Goal: Check status: Check status

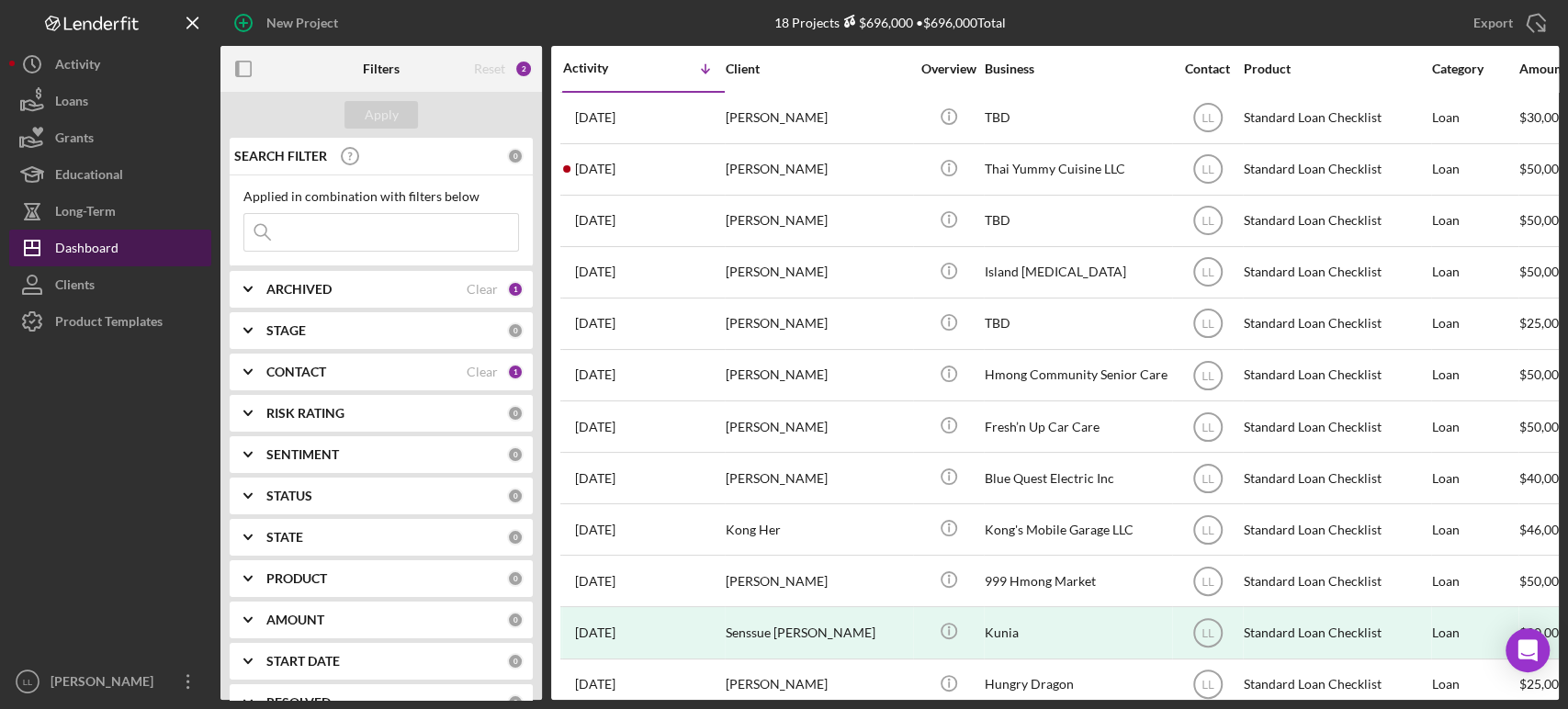
click at [88, 236] on div "Dashboard" at bounding box center [87, 250] width 63 height 41
click at [295, 341] on div "STAGE 0" at bounding box center [395, 330] width 258 height 37
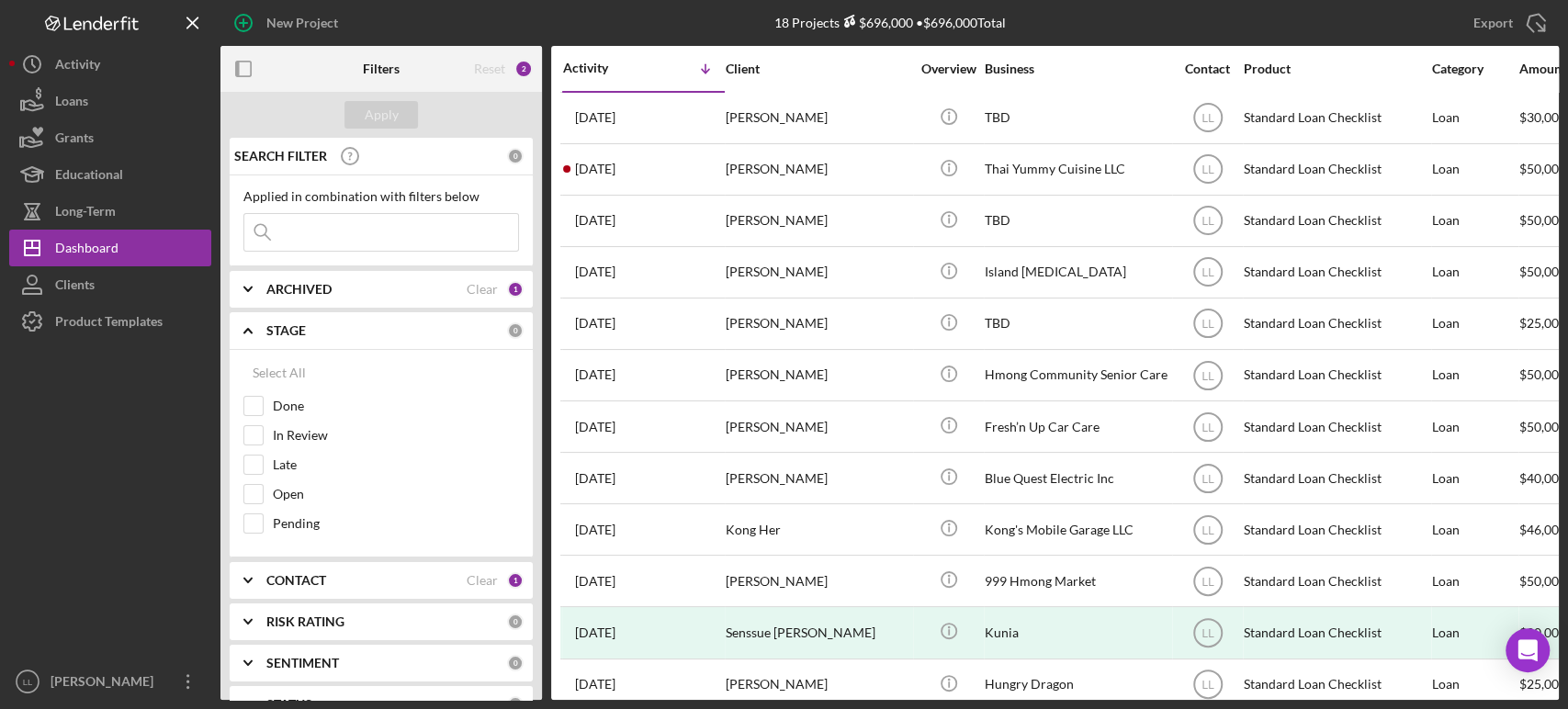
click at [272, 279] on div "ARCHIVED Clear 1" at bounding box center [395, 289] width 258 height 37
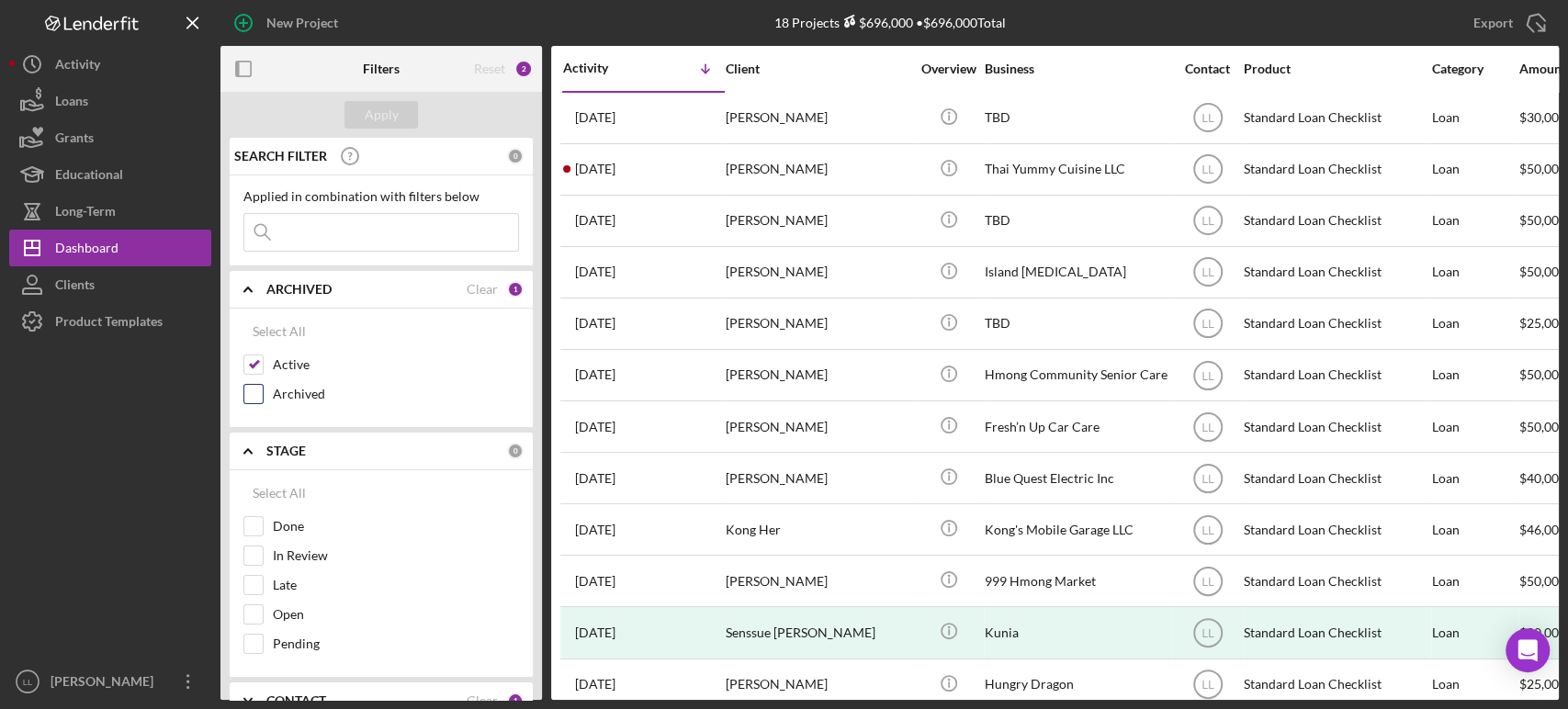
click at [252, 393] on input "Archived" at bounding box center [253, 393] width 18 height 18
click at [370, 120] on div "Apply" at bounding box center [382, 115] width 34 height 28
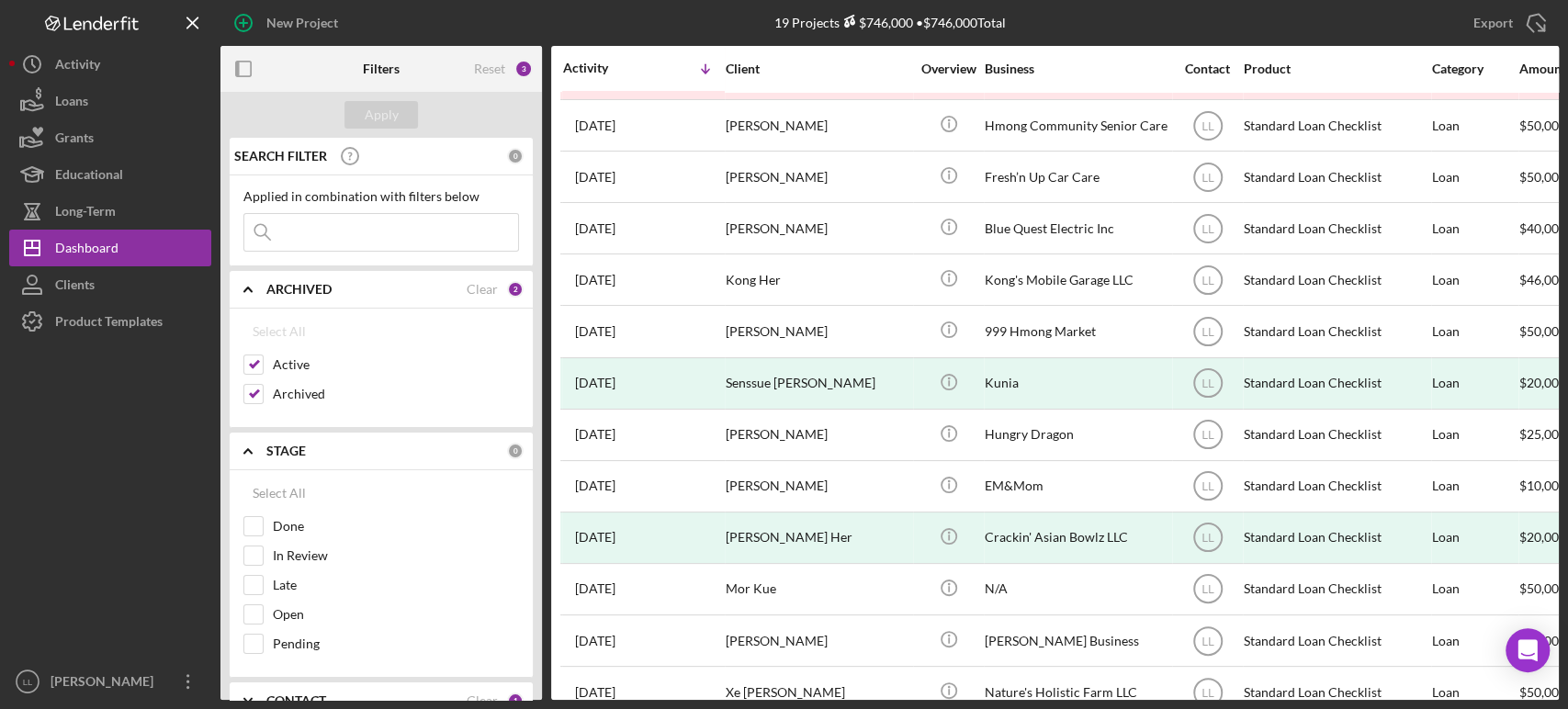
scroll to position [302, 0]
click at [115, 240] on div "Dashboard" at bounding box center [87, 250] width 63 height 41
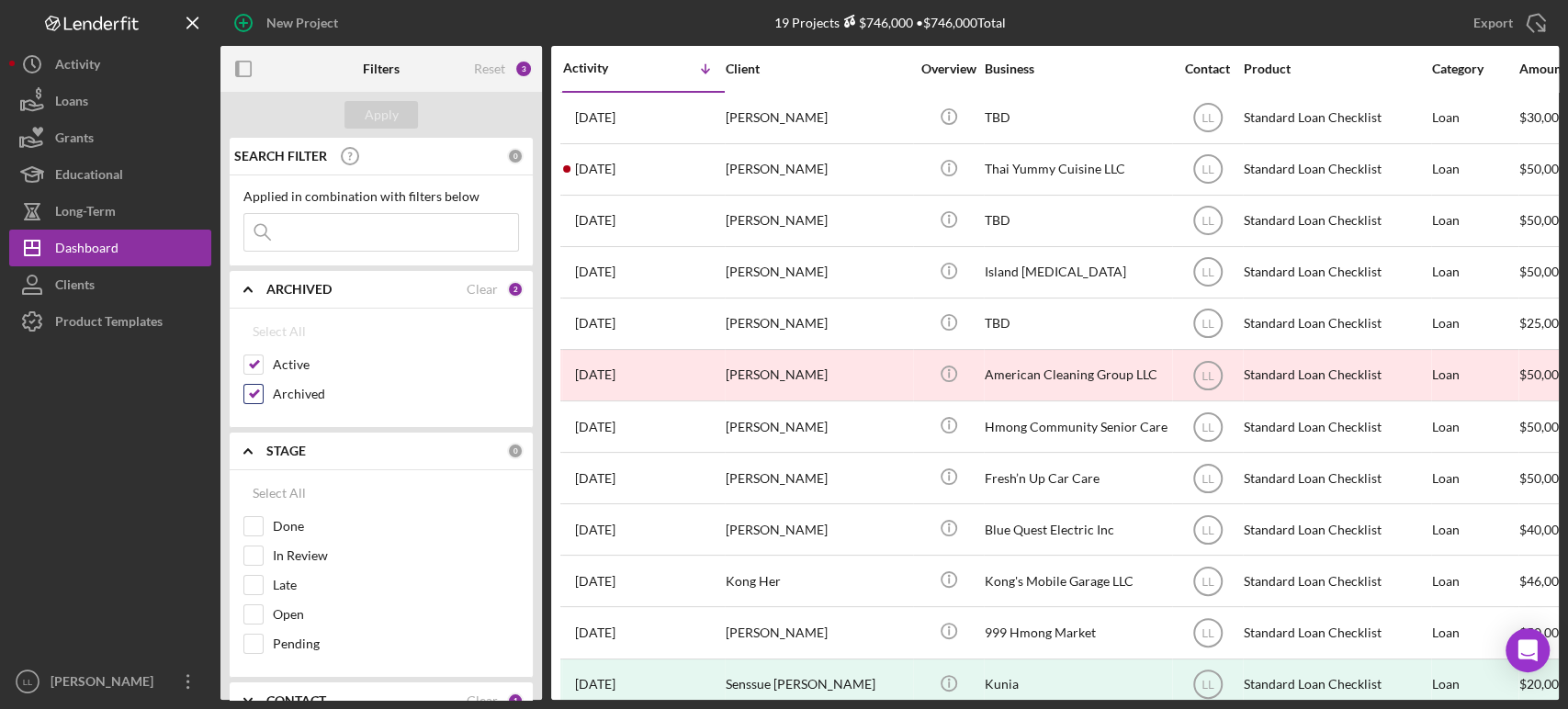
click at [255, 390] on input "Archived" at bounding box center [253, 393] width 18 height 18
checkbox input "false"
click at [382, 128] on div "Apply" at bounding box center [382, 115] width 34 height 28
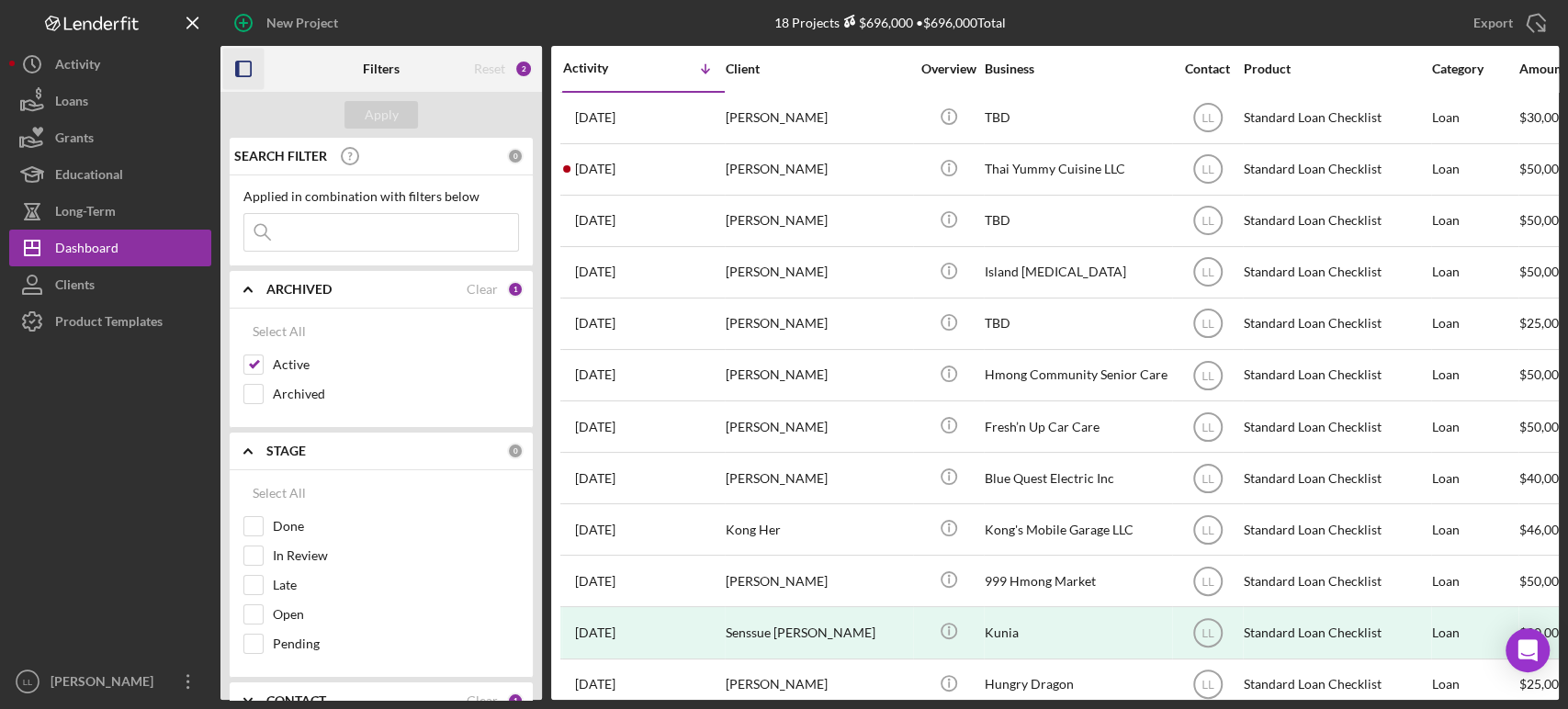
click at [236, 67] on g "button" at bounding box center [242, 69] width 14 height 14
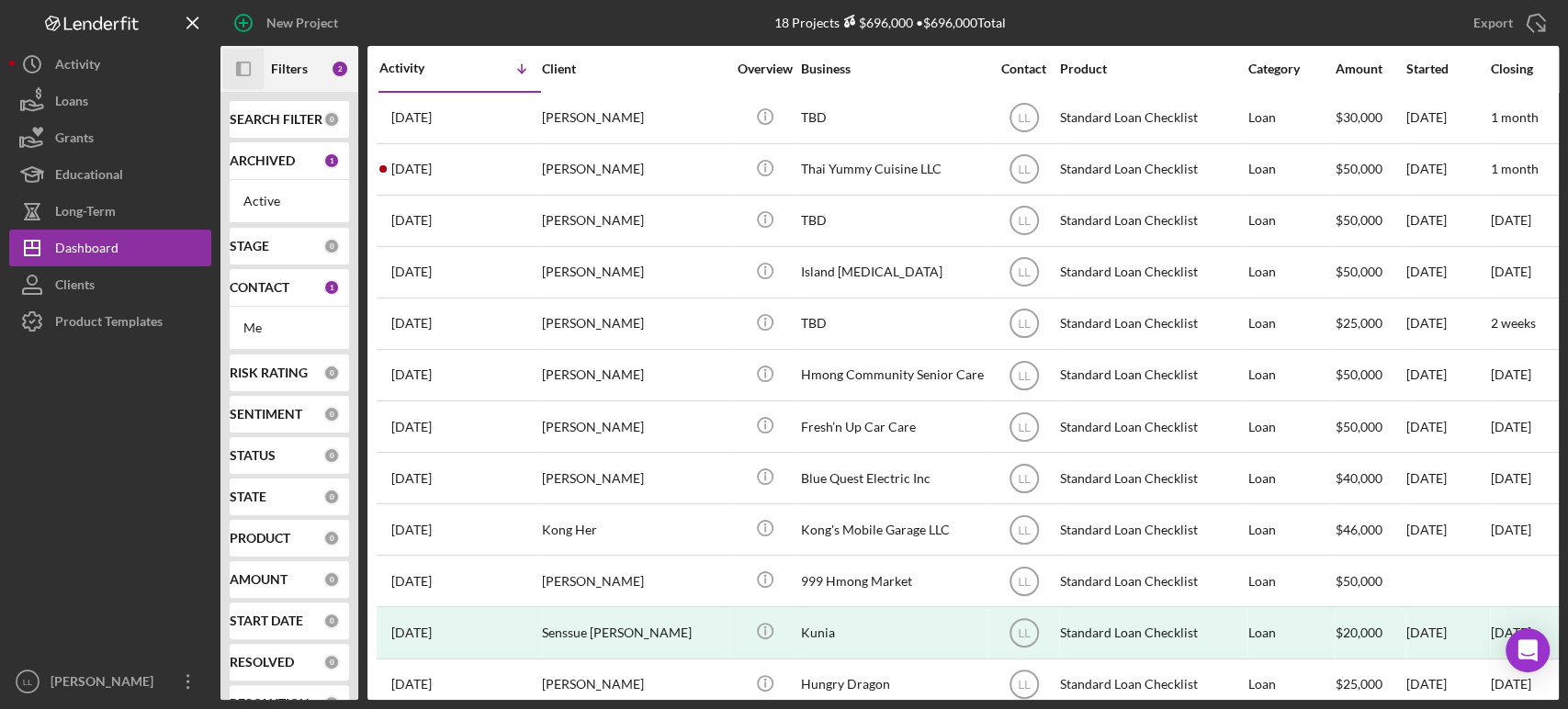
click at [236, 67] on icon "Icon/Panel Side Expand" at bounding box center [243, 69] width 41 height 41
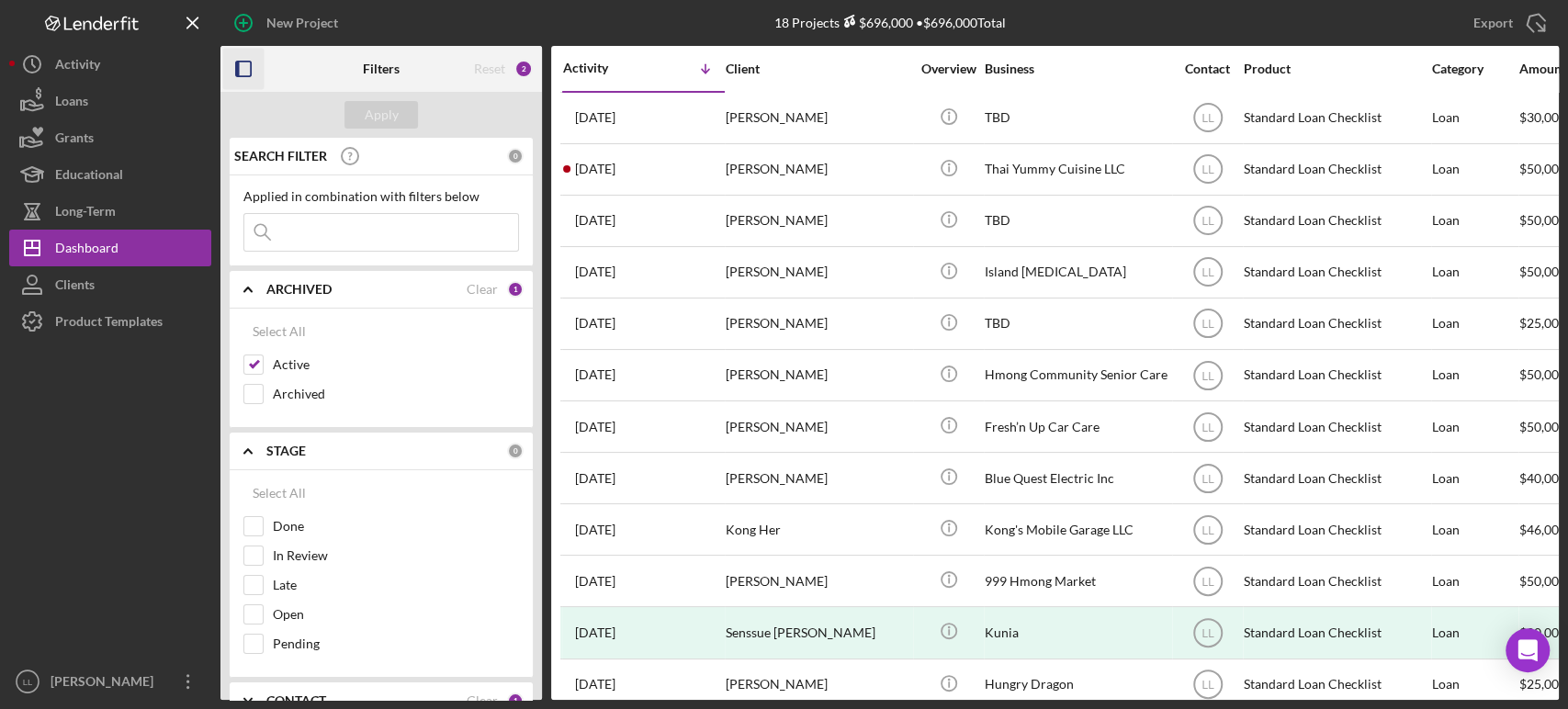
click at [236, 67] on g "button" at bounding box center [242, 69] width 14 height 14
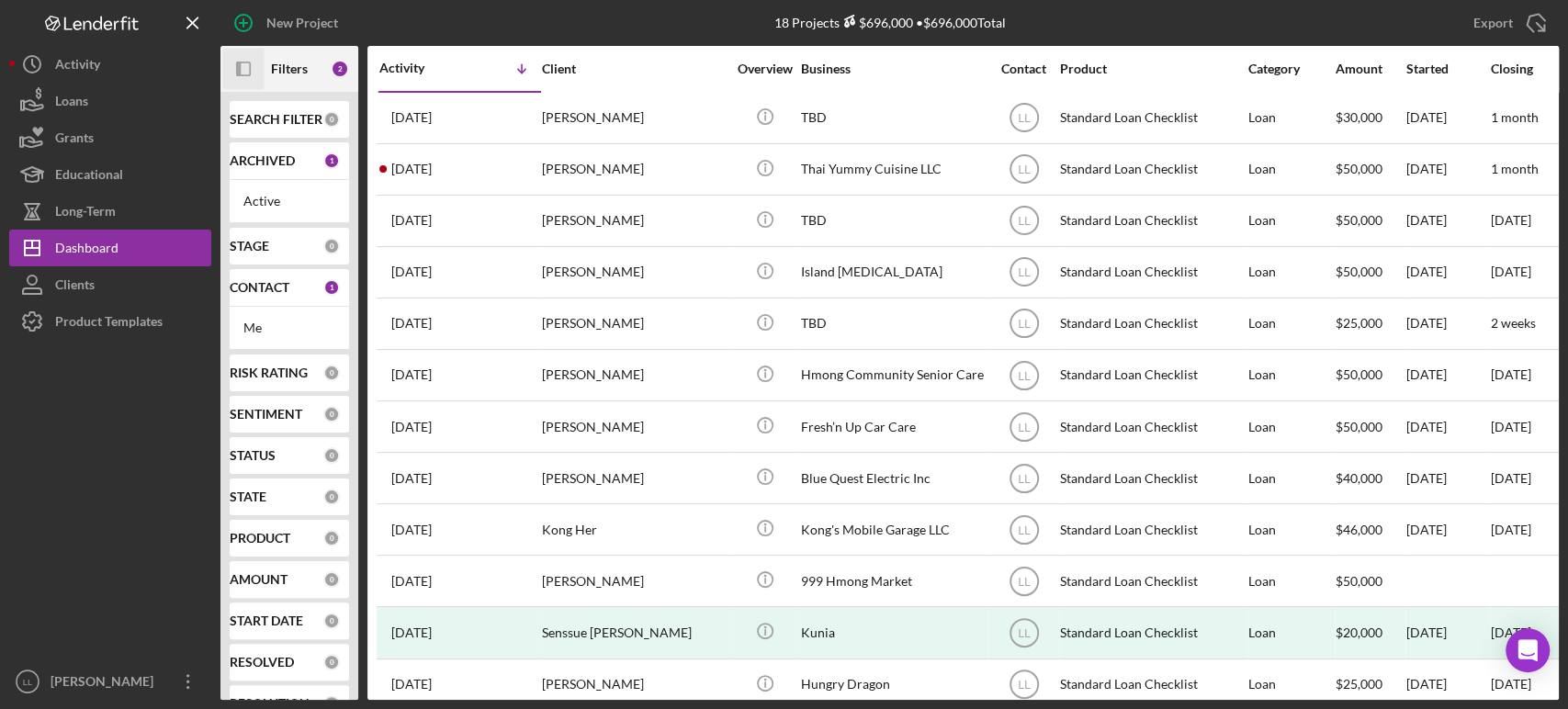
click at [242, 64] on icon "Icon/Panel Side Expand" at bounding box center [243, 69] width 41 height 41
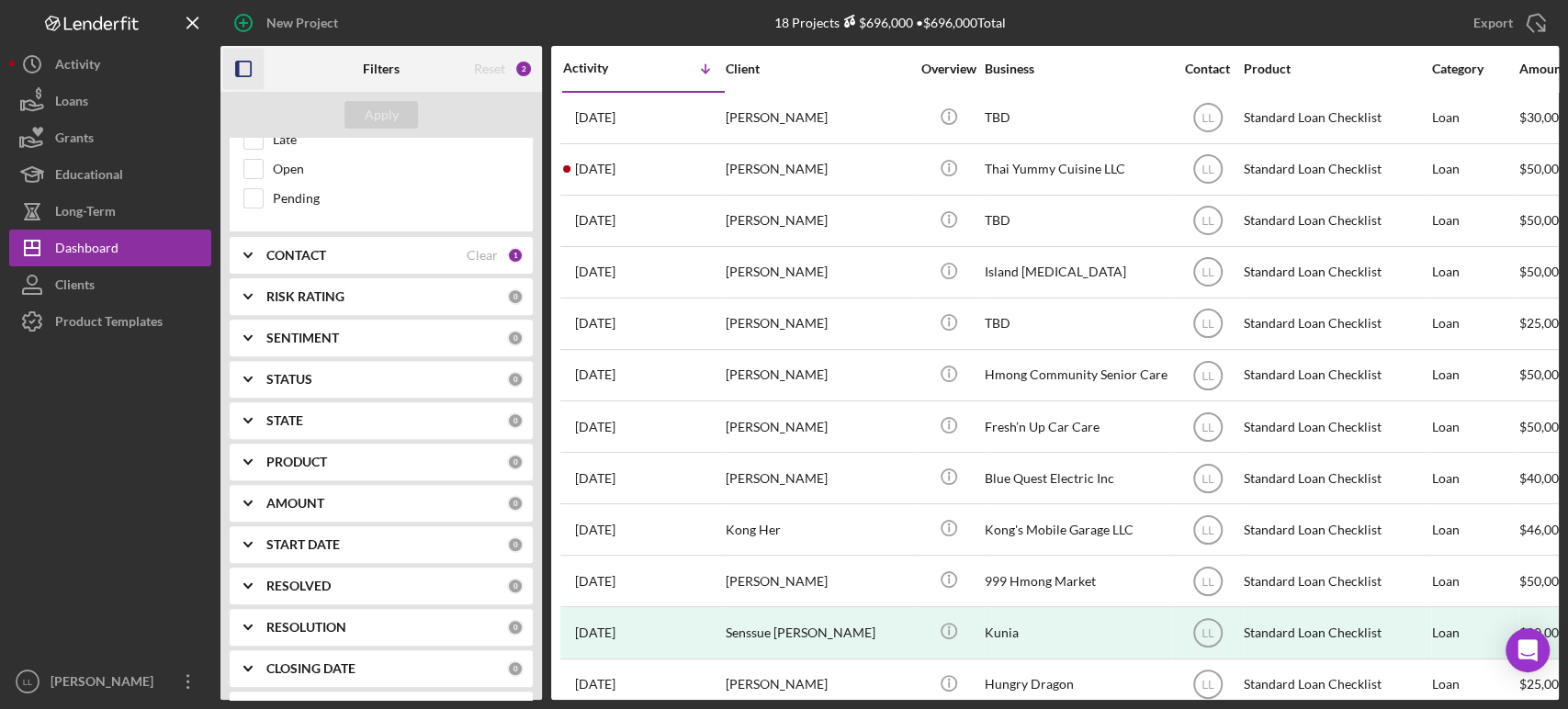
scroll to position [440, 0]
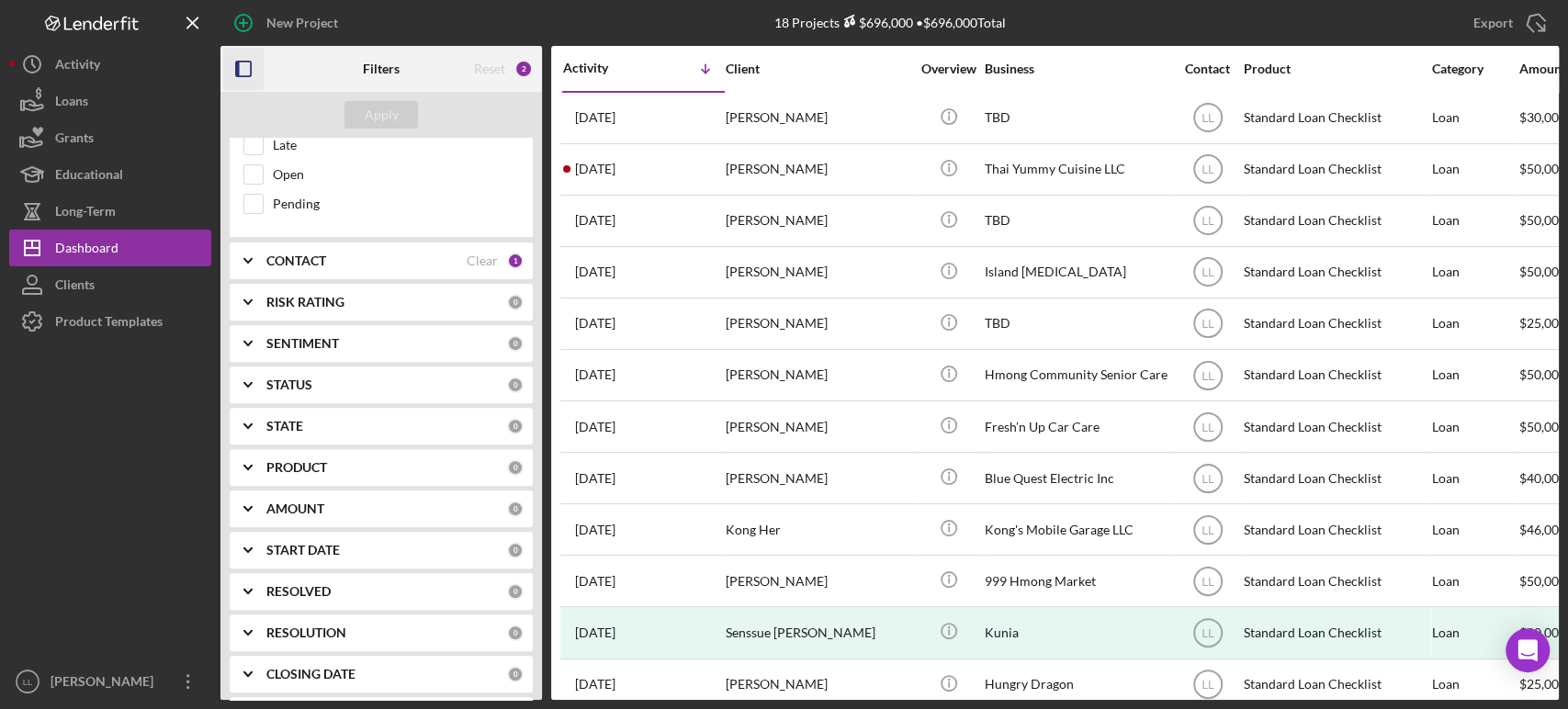
click at [272, 278] on div "SEARCH FILTER 0 Applied in combination with filters below Icon/Menu Close Icon/…" at bounding box center [381, 418] width 321 height 562
click at [257, 262] on icon "Icon/Expander" at bounding box center [248, 261] width 46 height 46
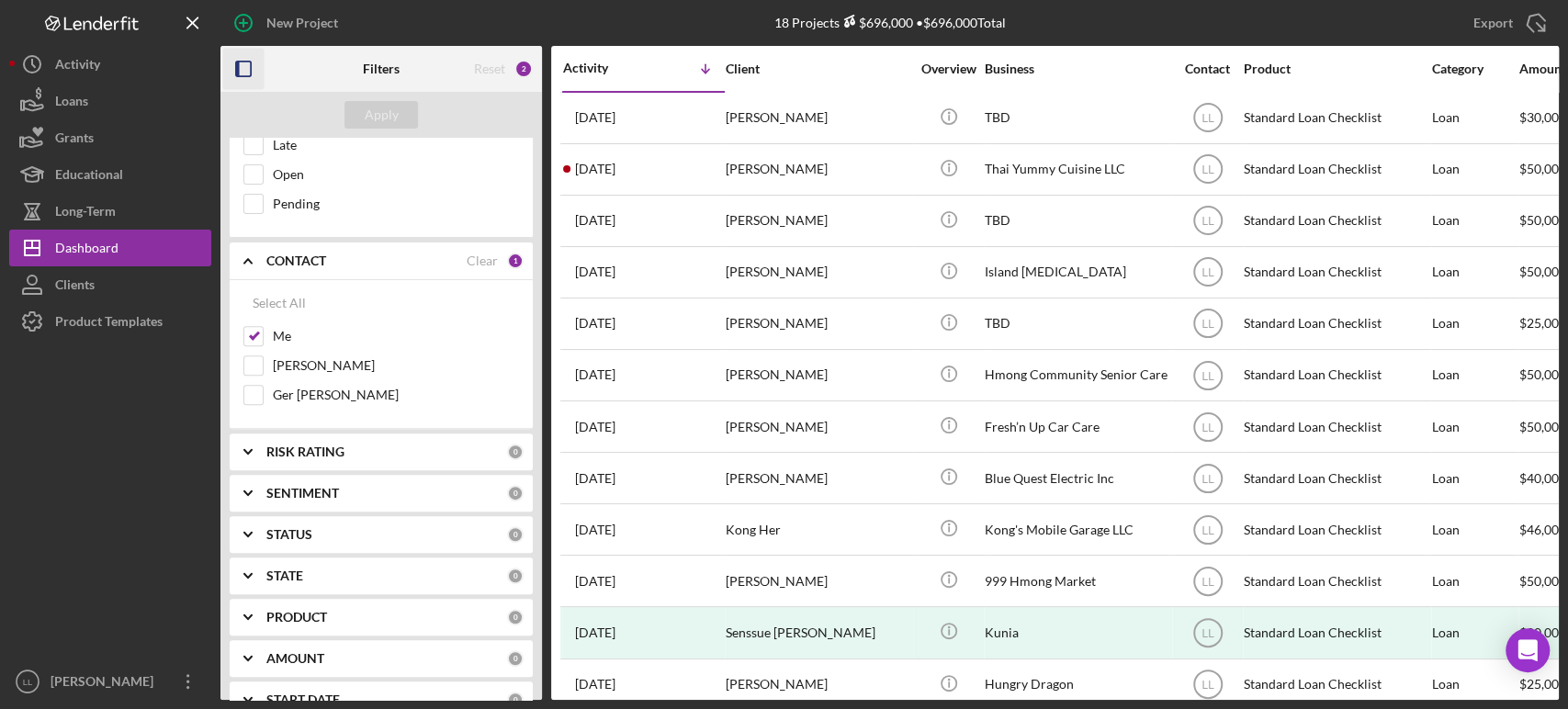
click at [257, 262] on icon "Icon/Expander" at bounding box center [248, 261] width 46 height 46
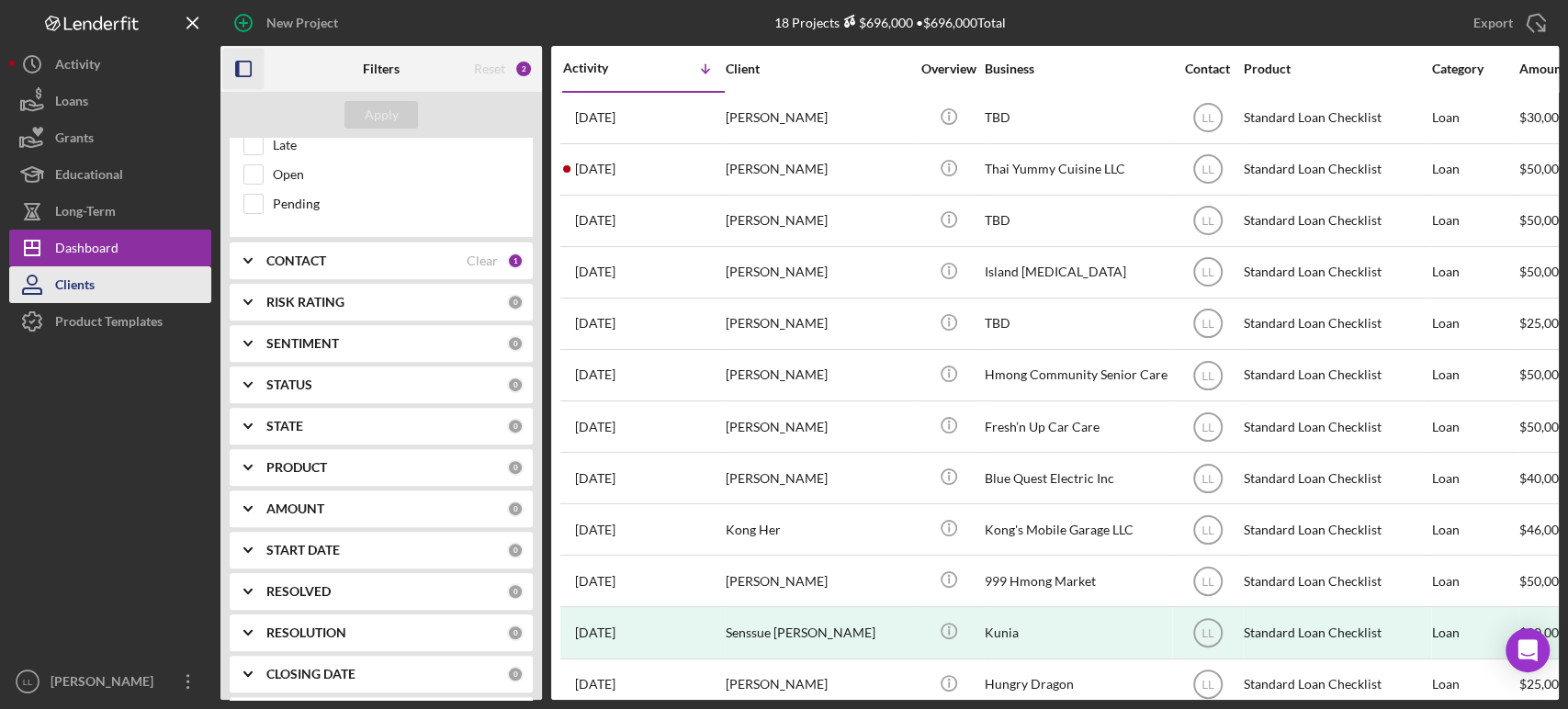
click at [115, 270] on button "Clients" at bounding box center [111, 284] width 202 height 37
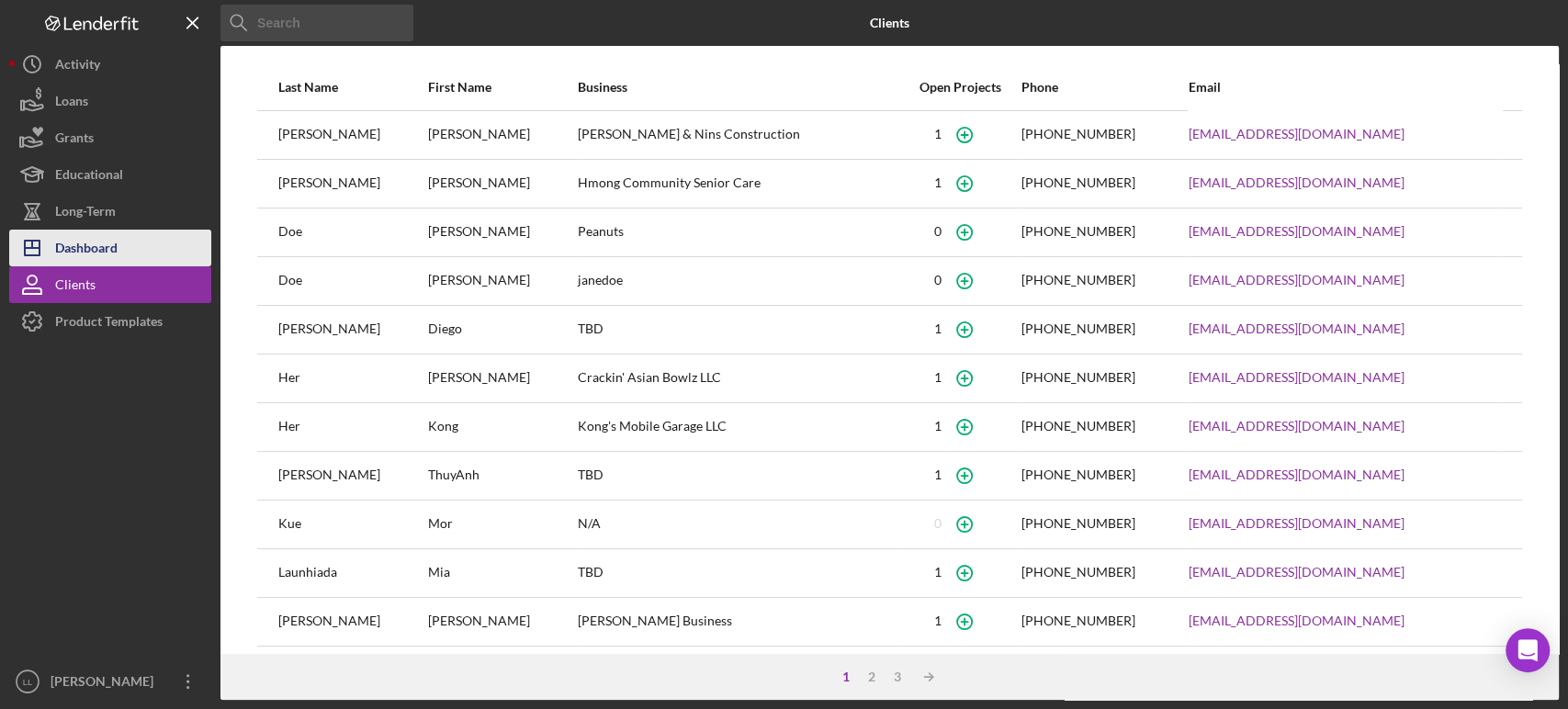
click at [98, 240] on div "Dashboard" at bounding box center [86, 250] width 62 height 41
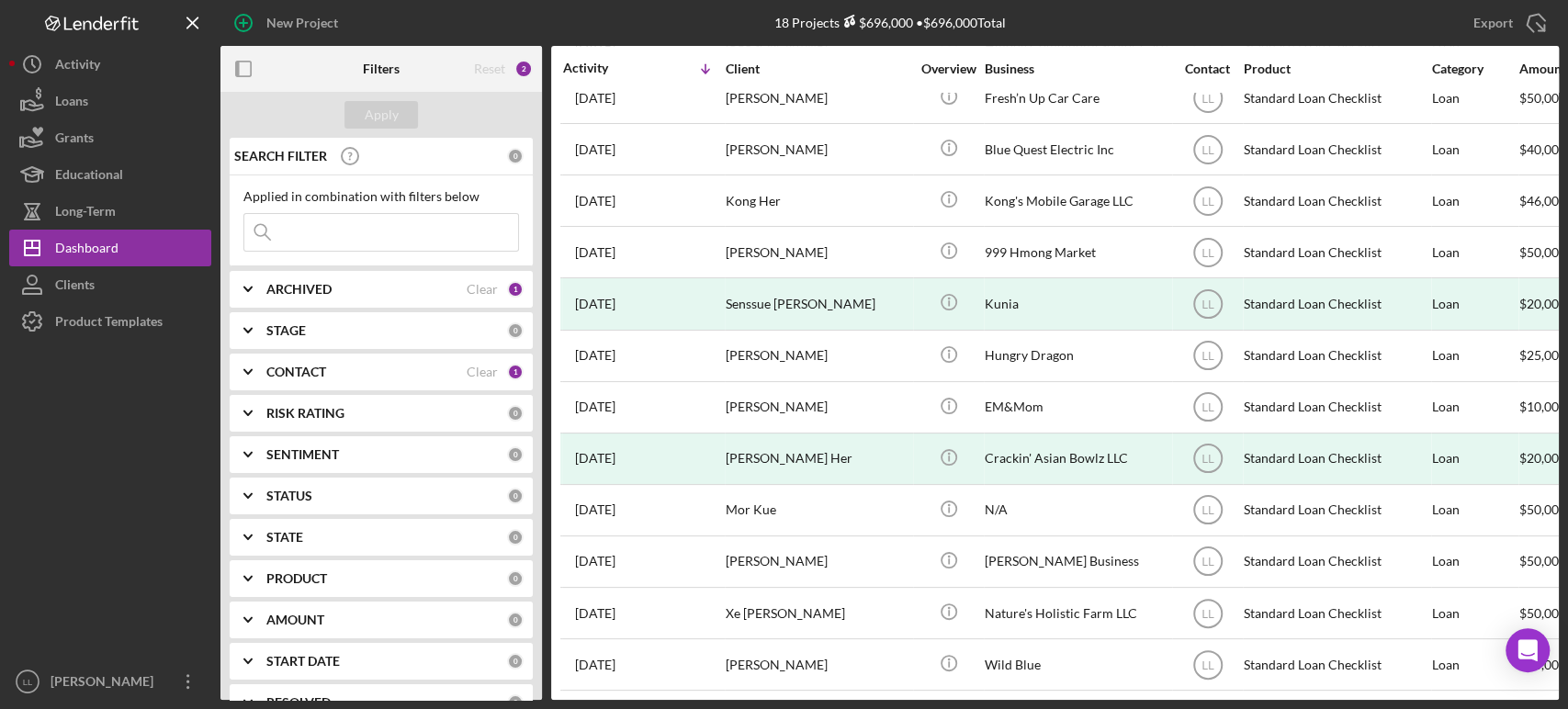
scroll to position [336, 0]
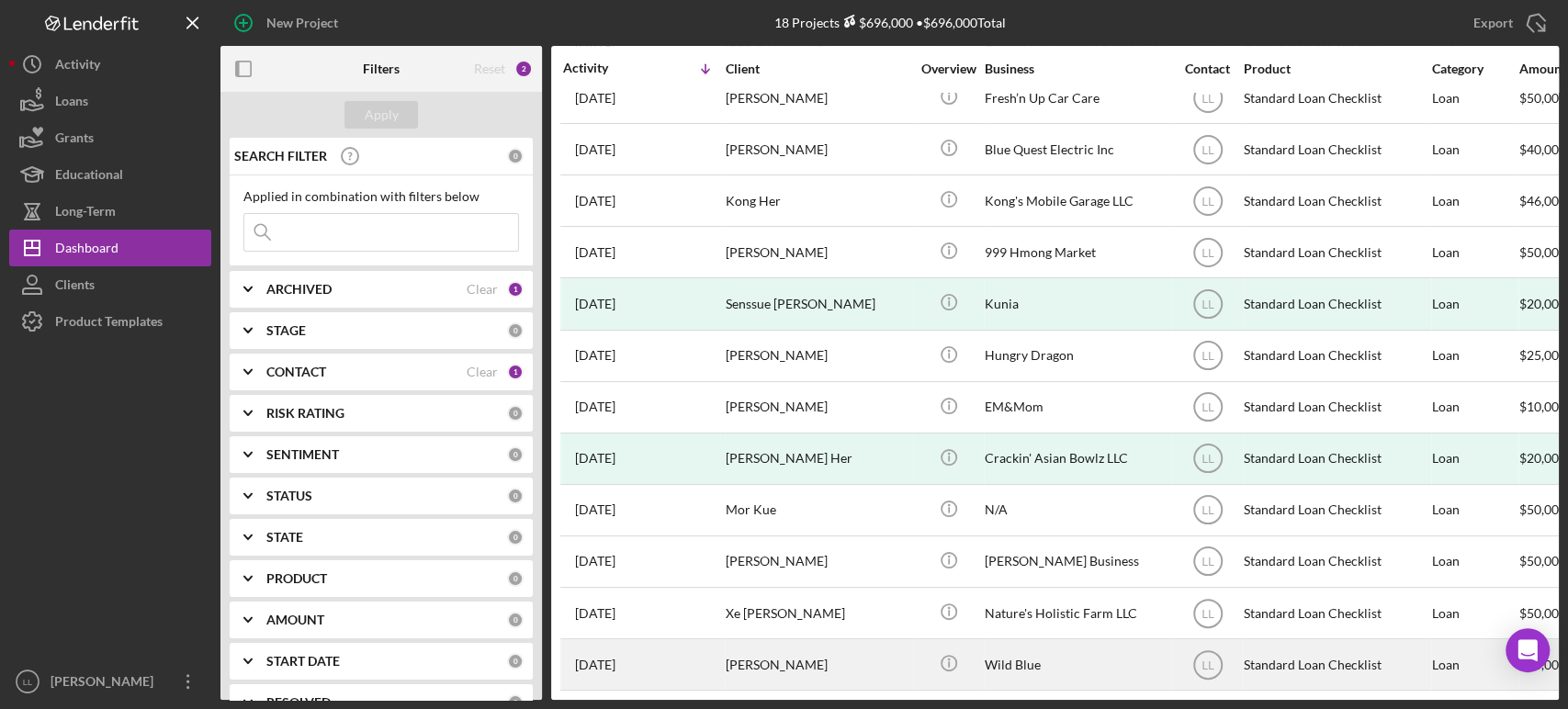
click at [813, 645] on div "[PERSON_NAME]" at bounding box center [817, 664] width 184 height 49
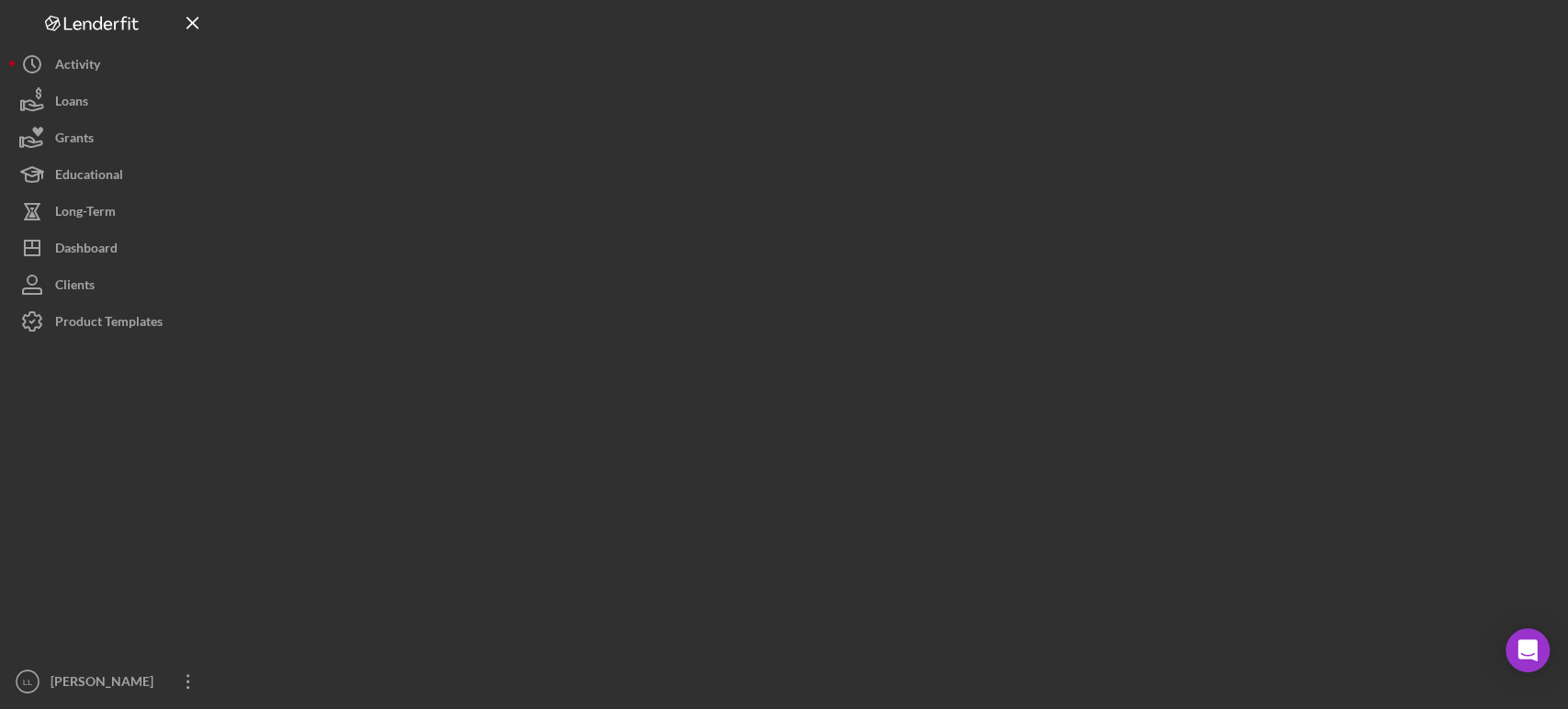
click at [813, 645] on div at bounding box center [889, 350] width 1338 height 700
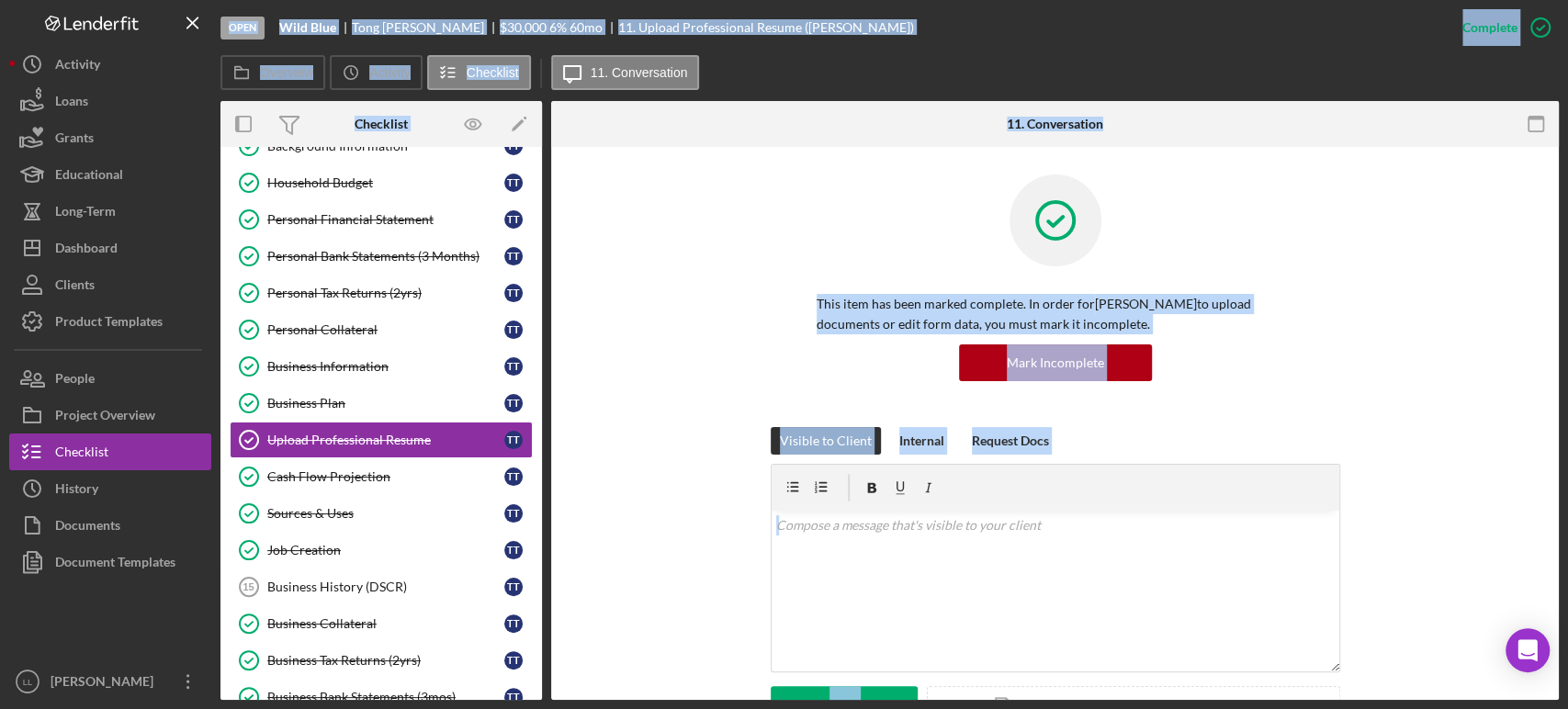
scroll to position [154, 0]
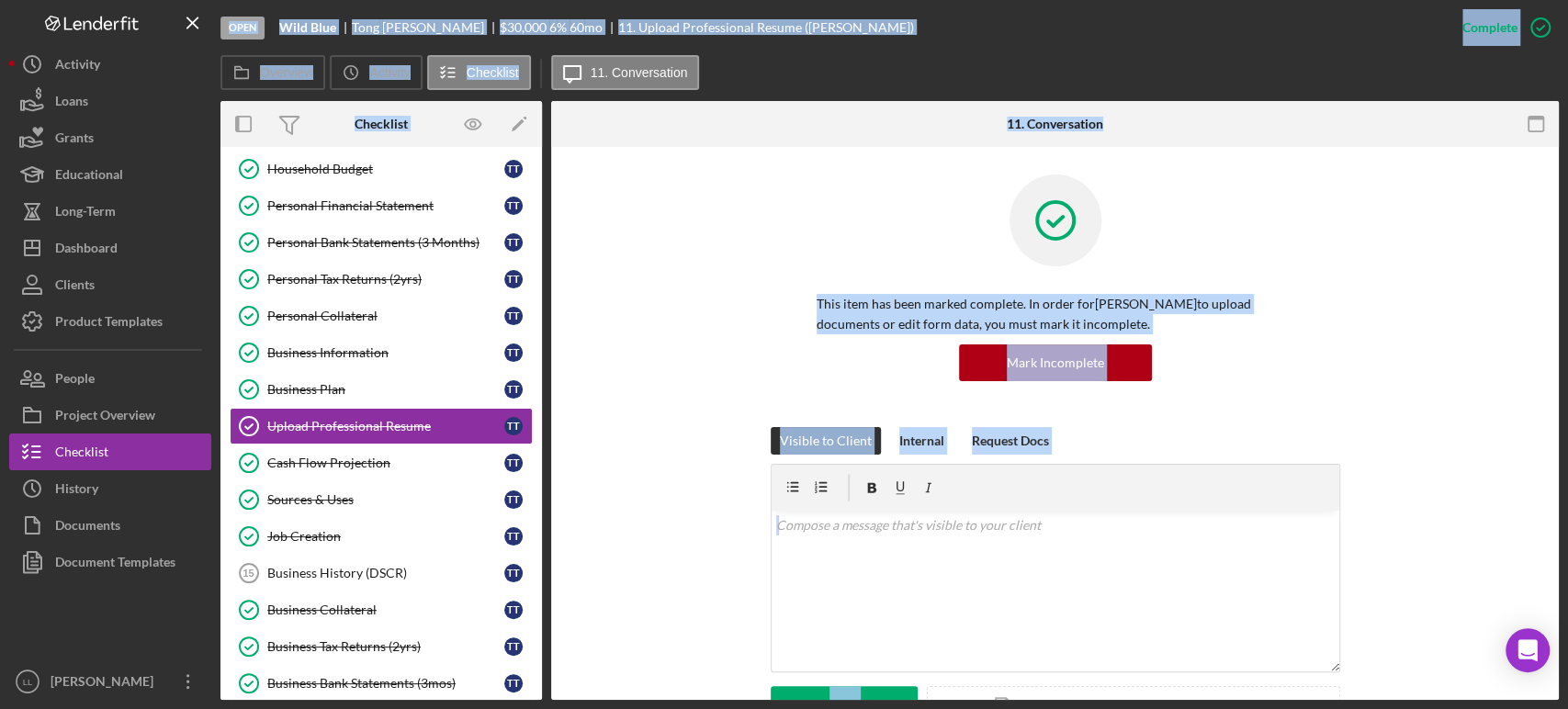
click at [631, 316] on div "This item has been marked complete. In order for [PERSON_NAME] to upload docume…" at bounding box center [1055, 301] width 953 height 253
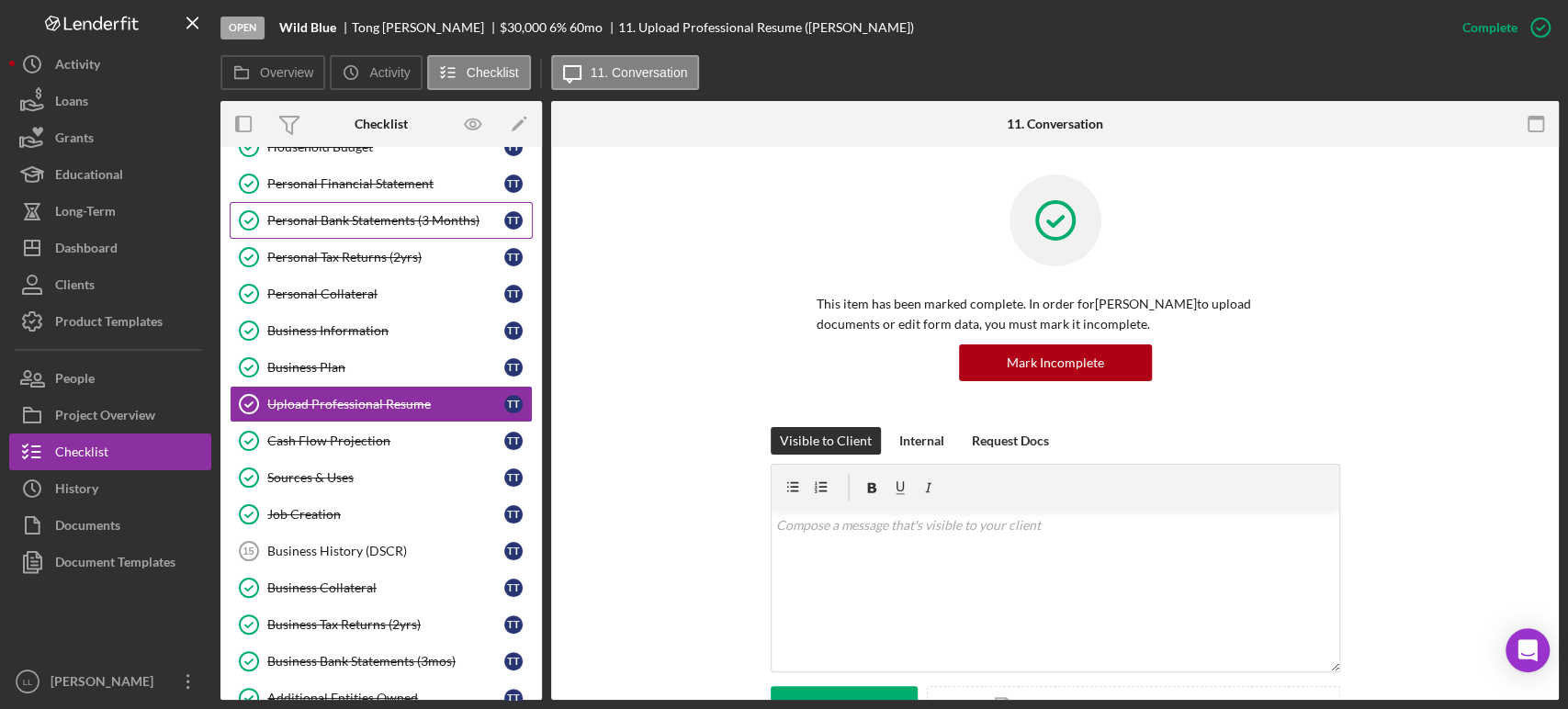
scroll to position [302, 0]
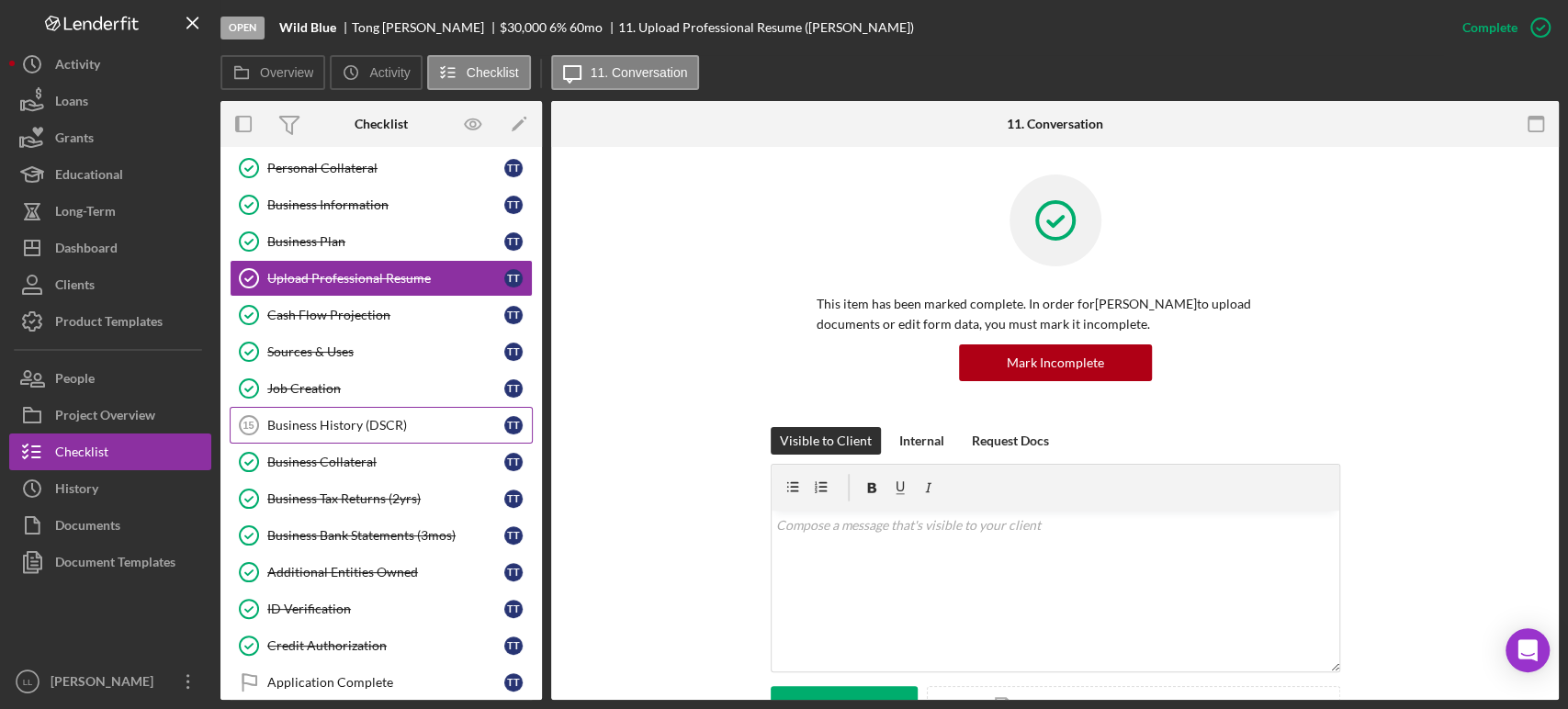
click at [417, 409] on link "Business History (DSCR) 15 Business History (DSCR) T T" at bounding box center [382, 426] width 303 height 37
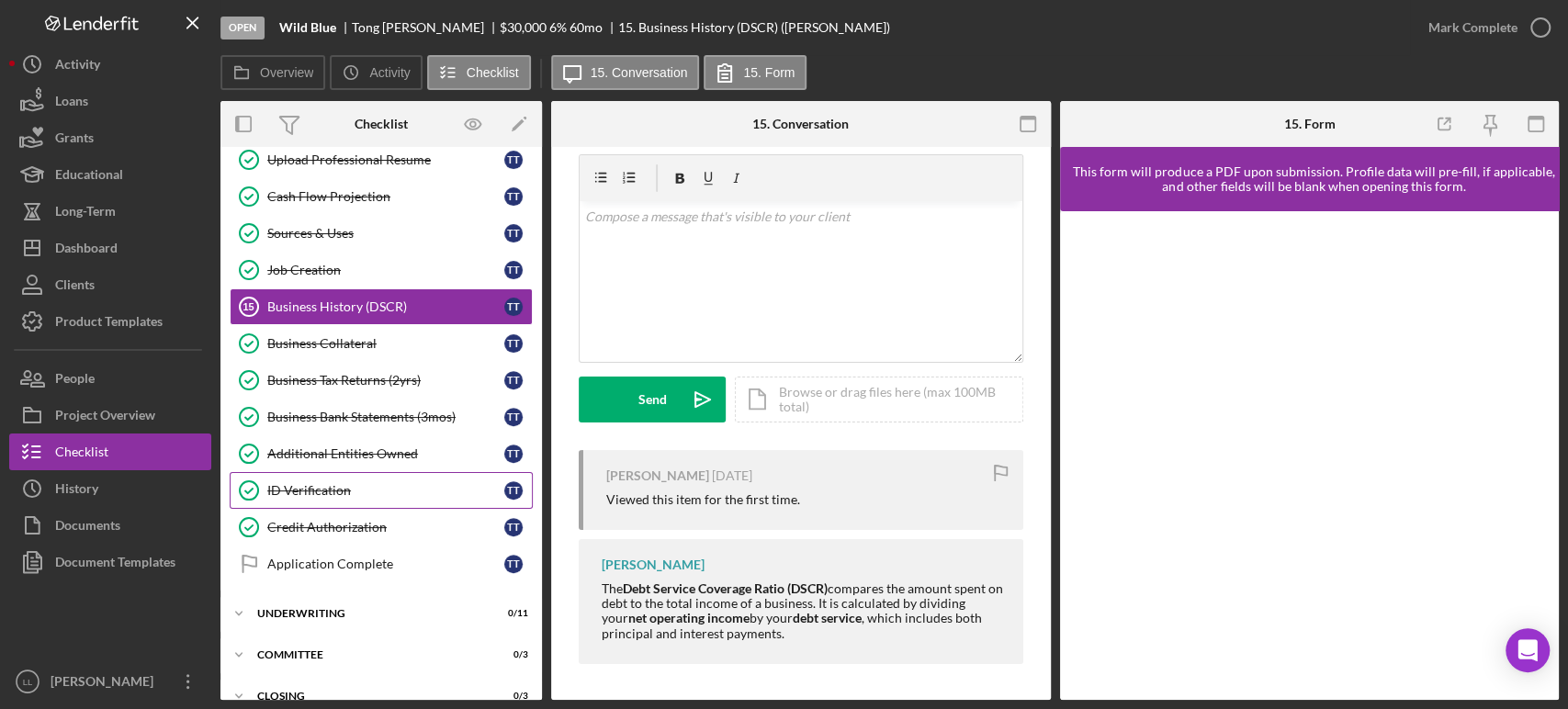
scroll to position [439, 0]
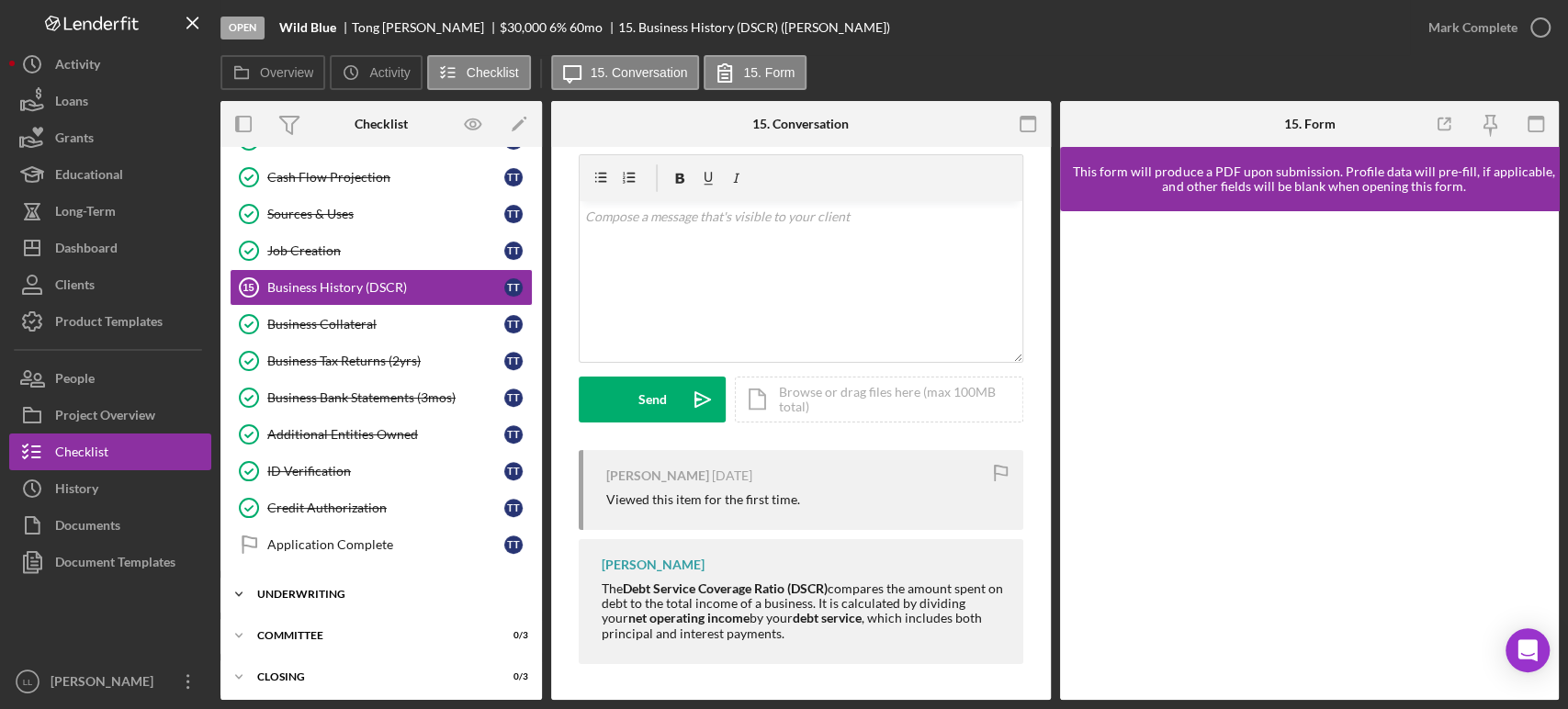
click at [304, 594] on div "Underwriting" at bounding box center [388, 594] width 261 height 11
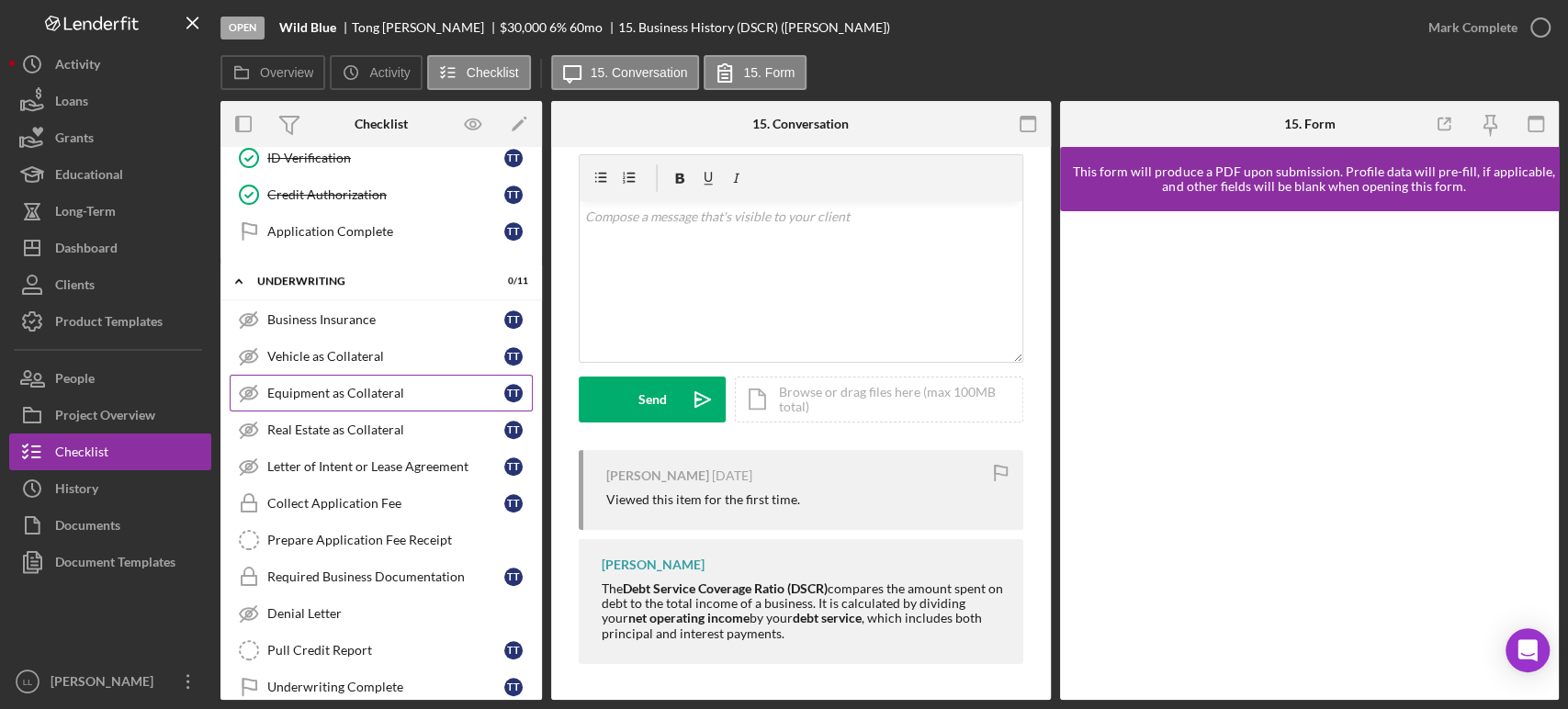
scroll to position [754, 0]
click at [329, 284] on div "Icon/Expander Underwriting 0 / 11" at bounding box center [381, 280] width 321 height 37
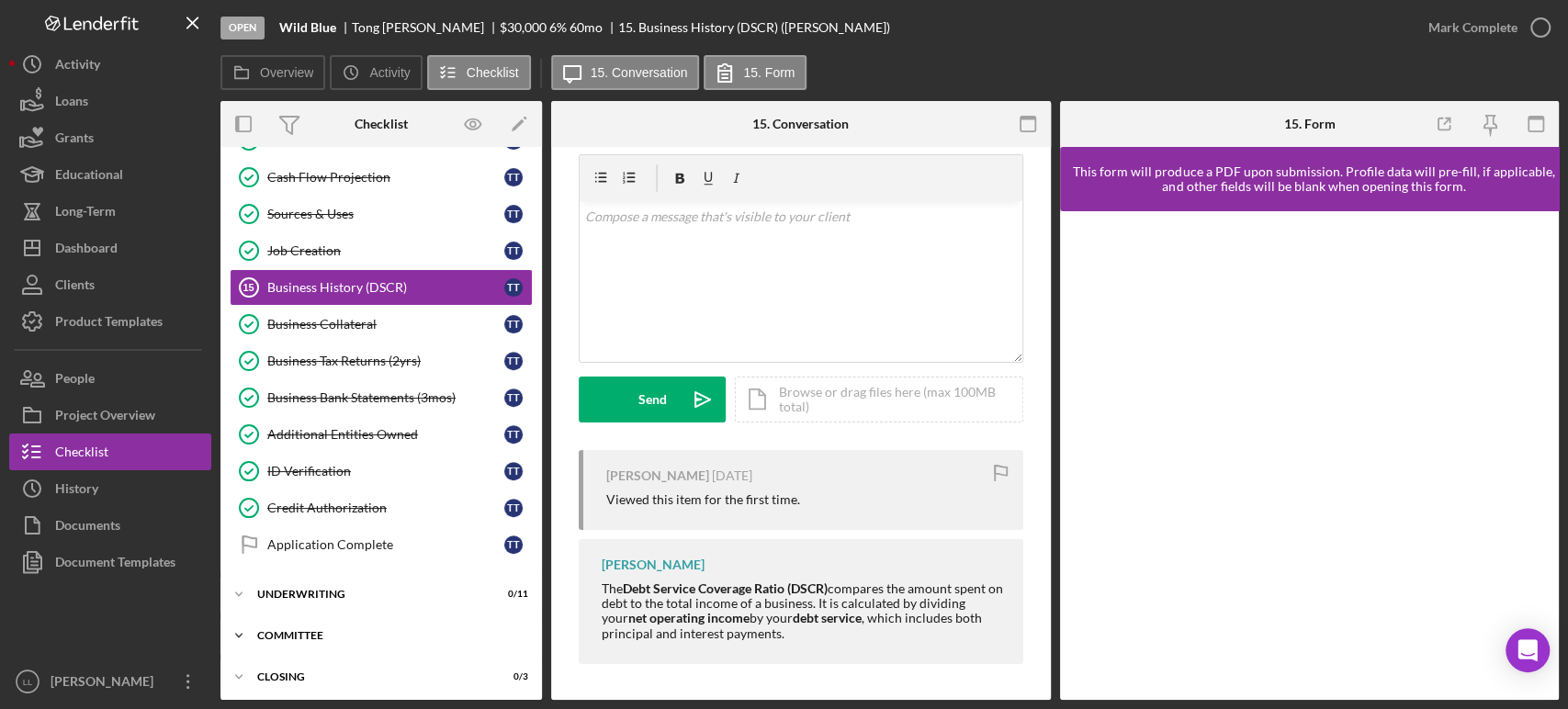
click at [301, 617] on div "Icon/Expander Committee 0 / 3" at bounding box center [381, 636] width 321 height 37
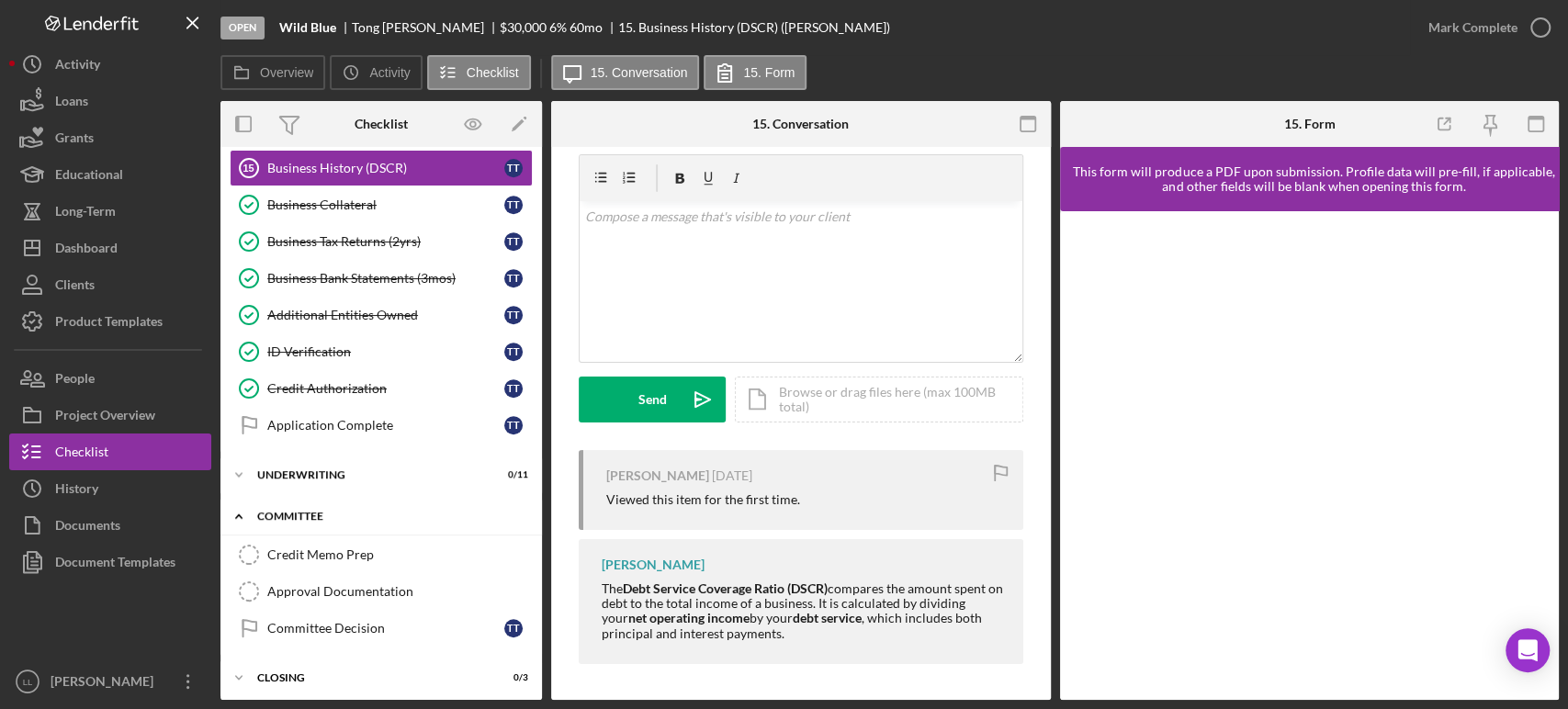
click at [265, 512] on div "Committee" at bounding box center [388, 516] width 261 height 11
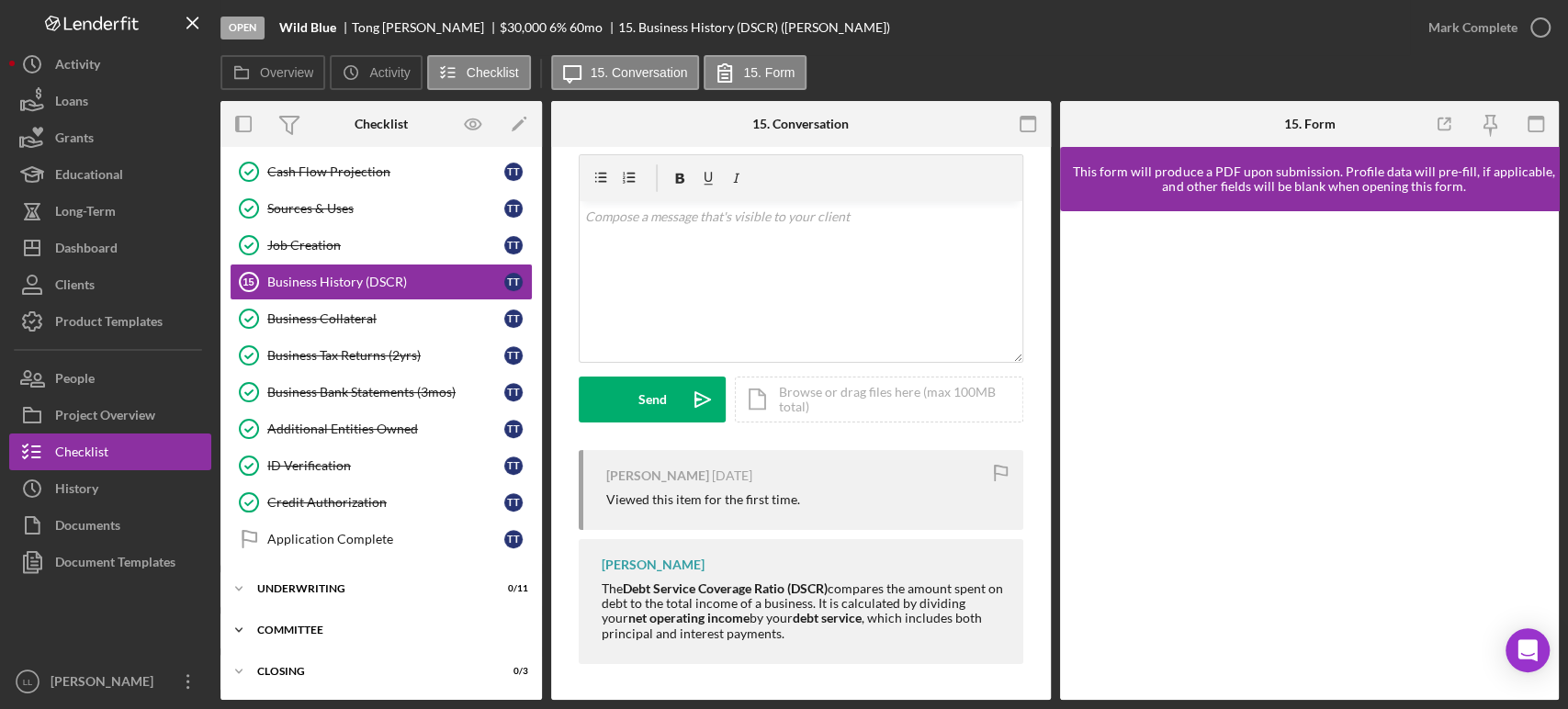
scroll to position [439, 0]
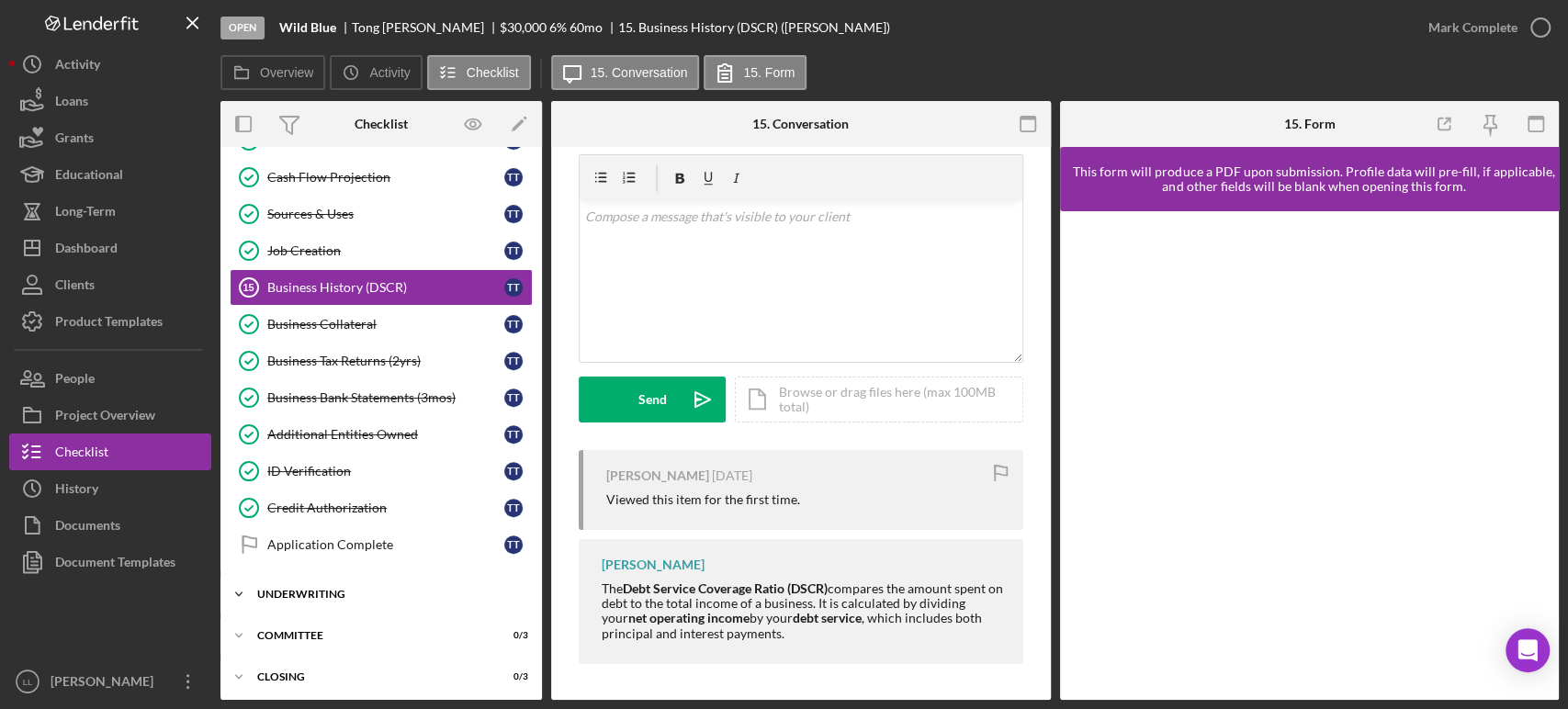
click at [314, 594] on div "Underwriting" at bounding box center [388, 594] width 261 height 11
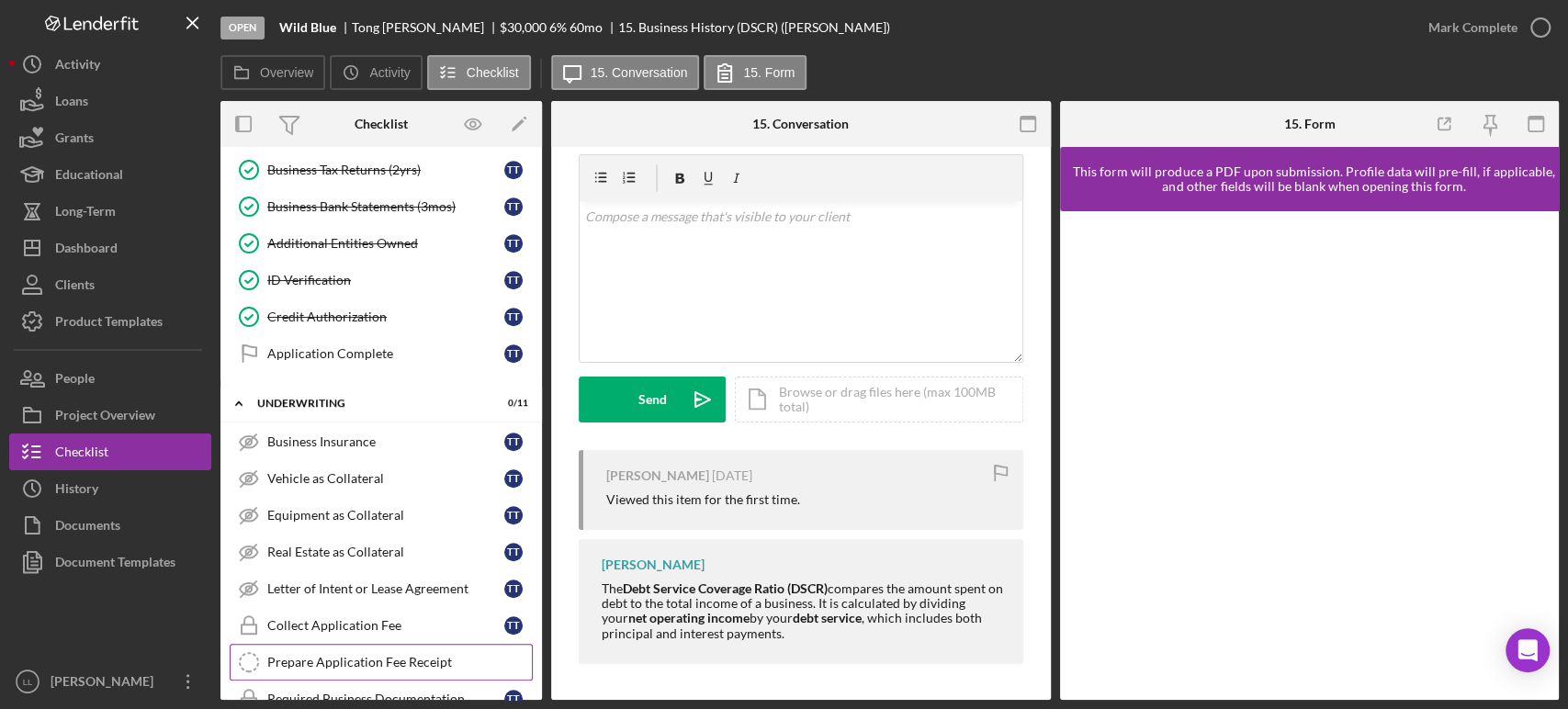
scroll to position [594, 0]
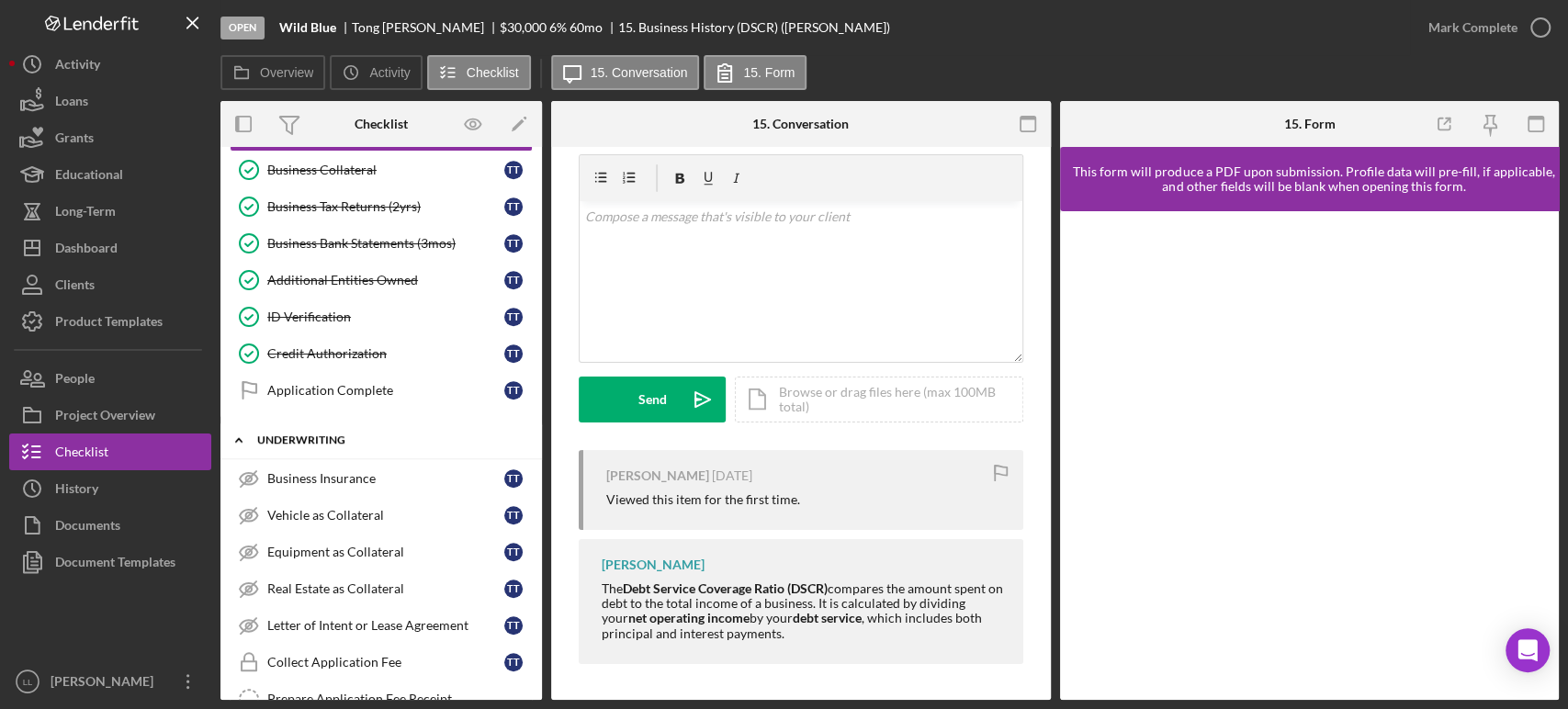
click at [267, 439] on div "Underwriting" at bounding box center [388, 440] width 261 height 11
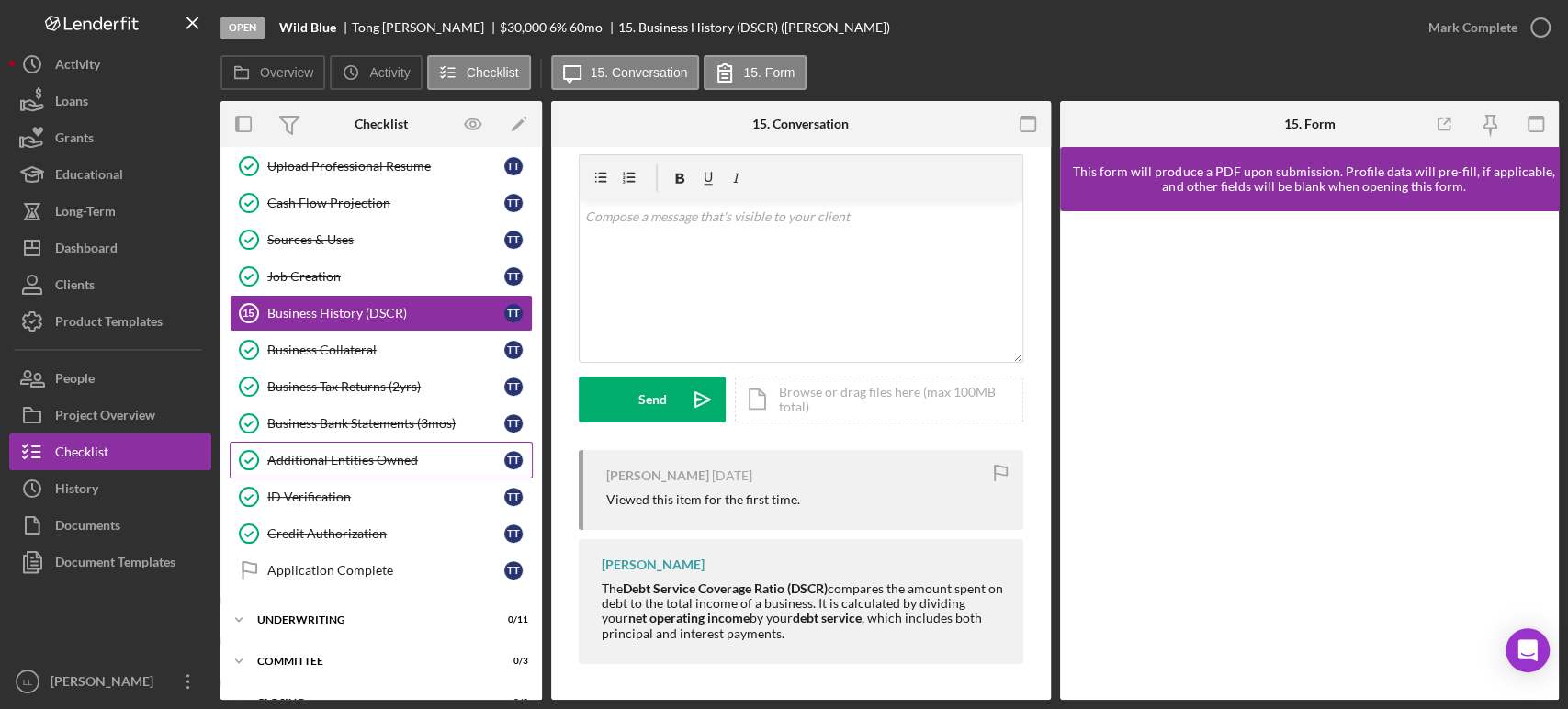
scroll to position [439, 0]
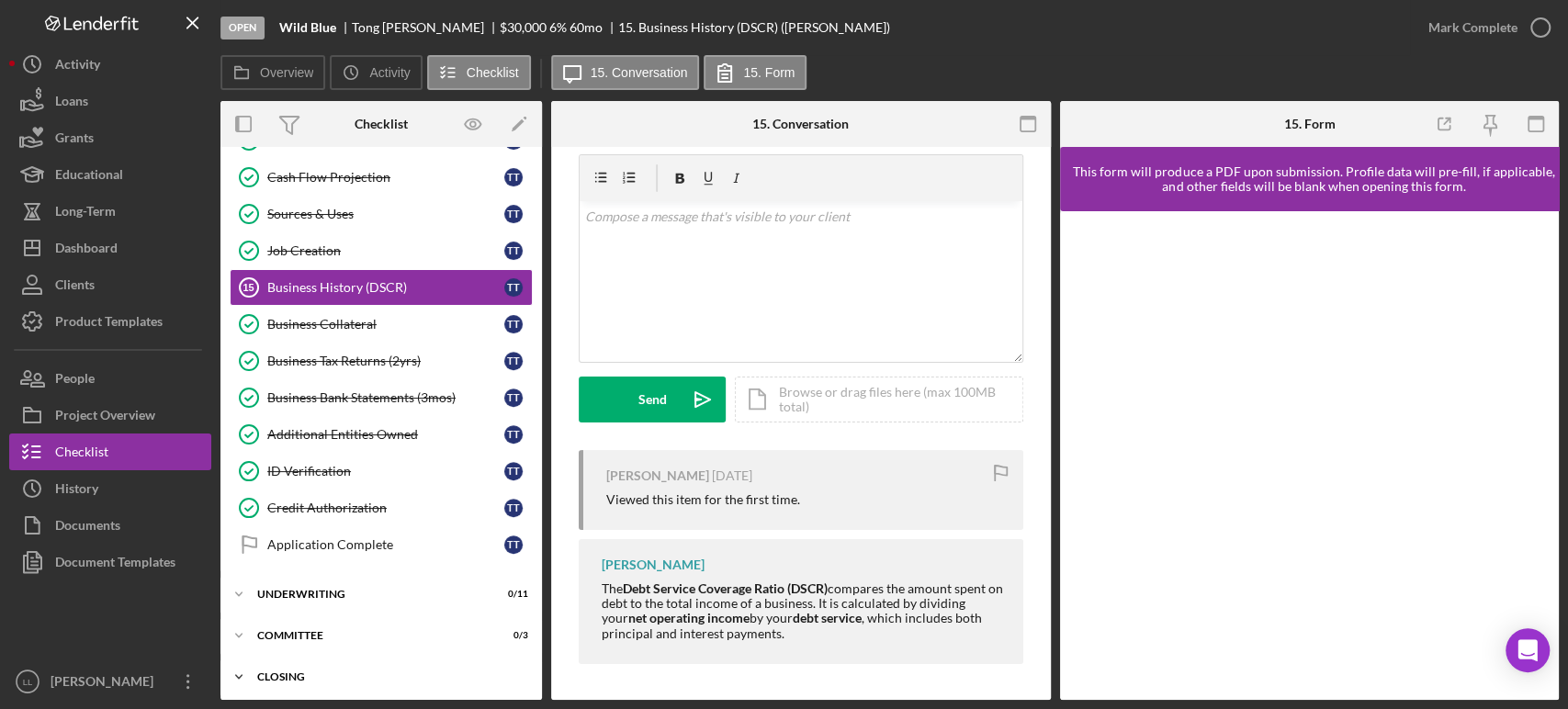
click at [277, 672] on div "Closing" at bounding box center [388, 678] width 261 height 11
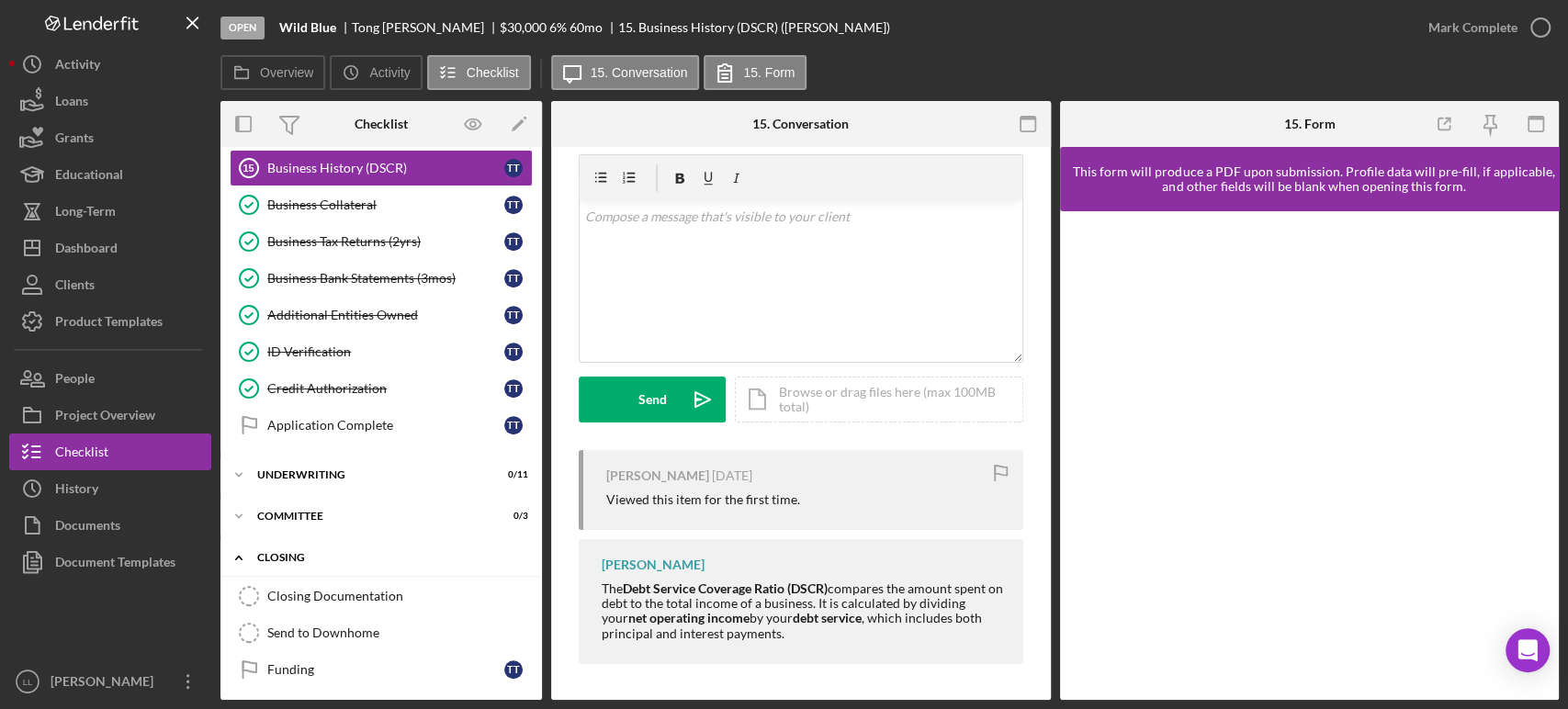
click at [266, 554] on div "Closing" at bounding box center [388, 558] width 261 height 11
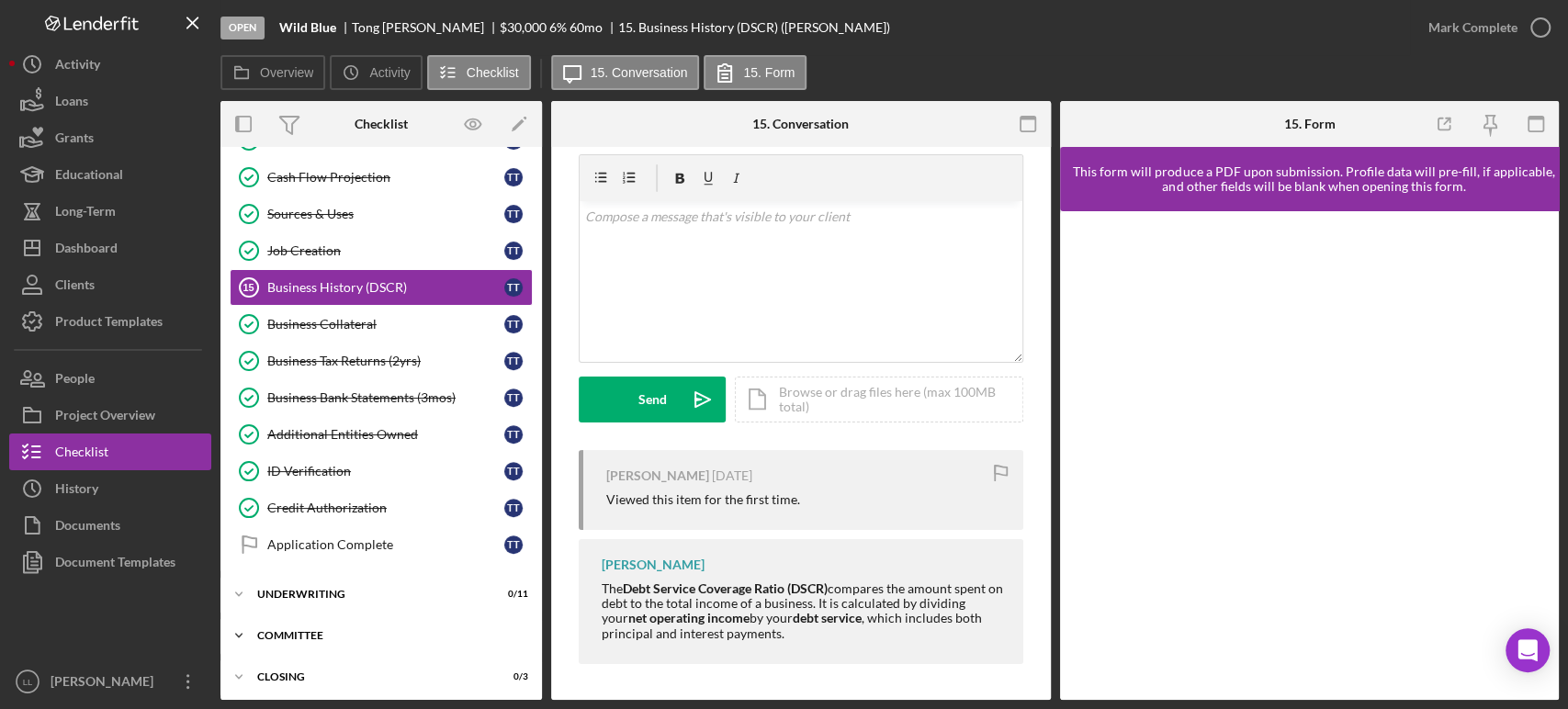
click at [279, 636] on div "Committee" at bounding box center [388, 636] width 261 height 11
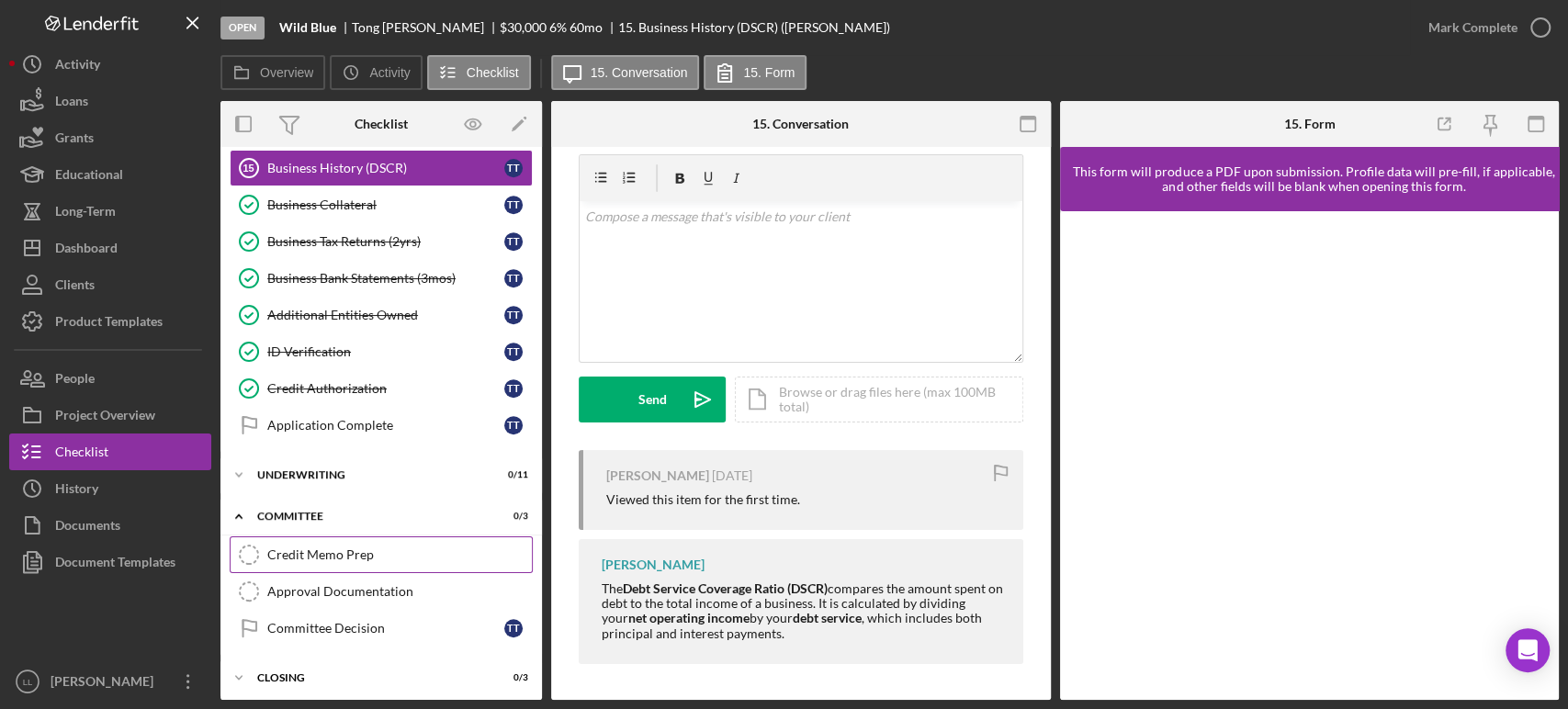
click at [291, 550] on div "Credit Memo Prep" at bounding box center [399, 554] width 264 height 14
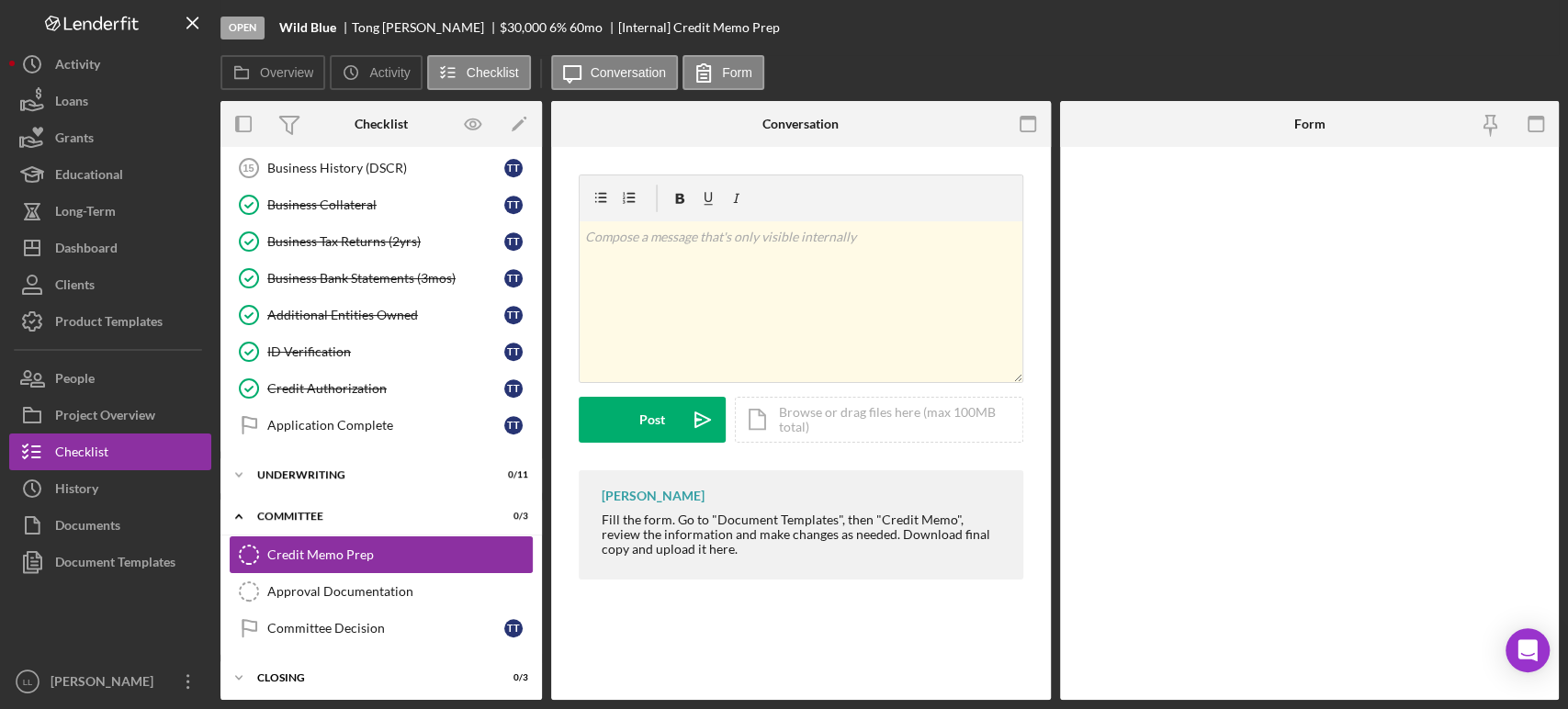
scroll to position [558, 0]
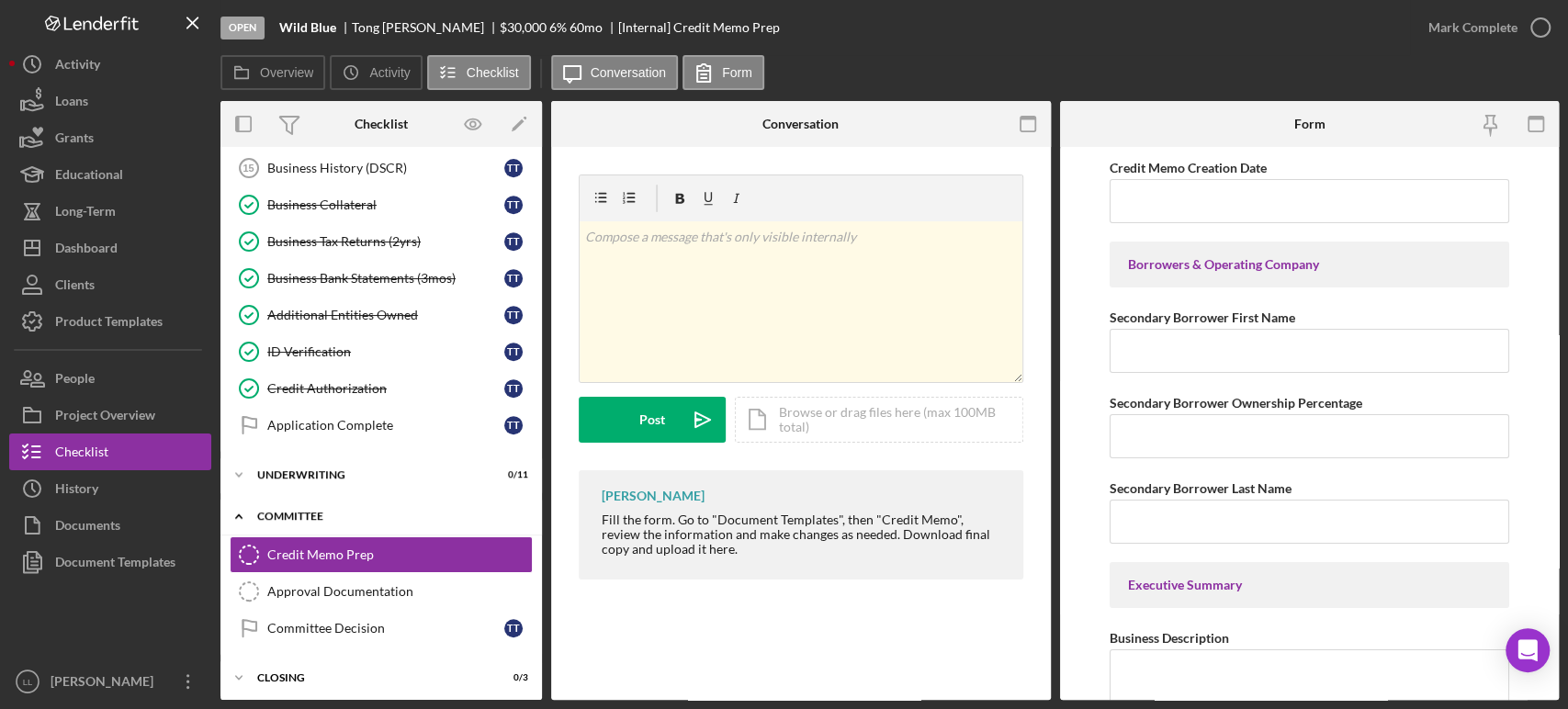
click at [277, 501] on div "Icon/Expander Committee 0 / 3" at bounding box center [381, 516] width 321 height 37
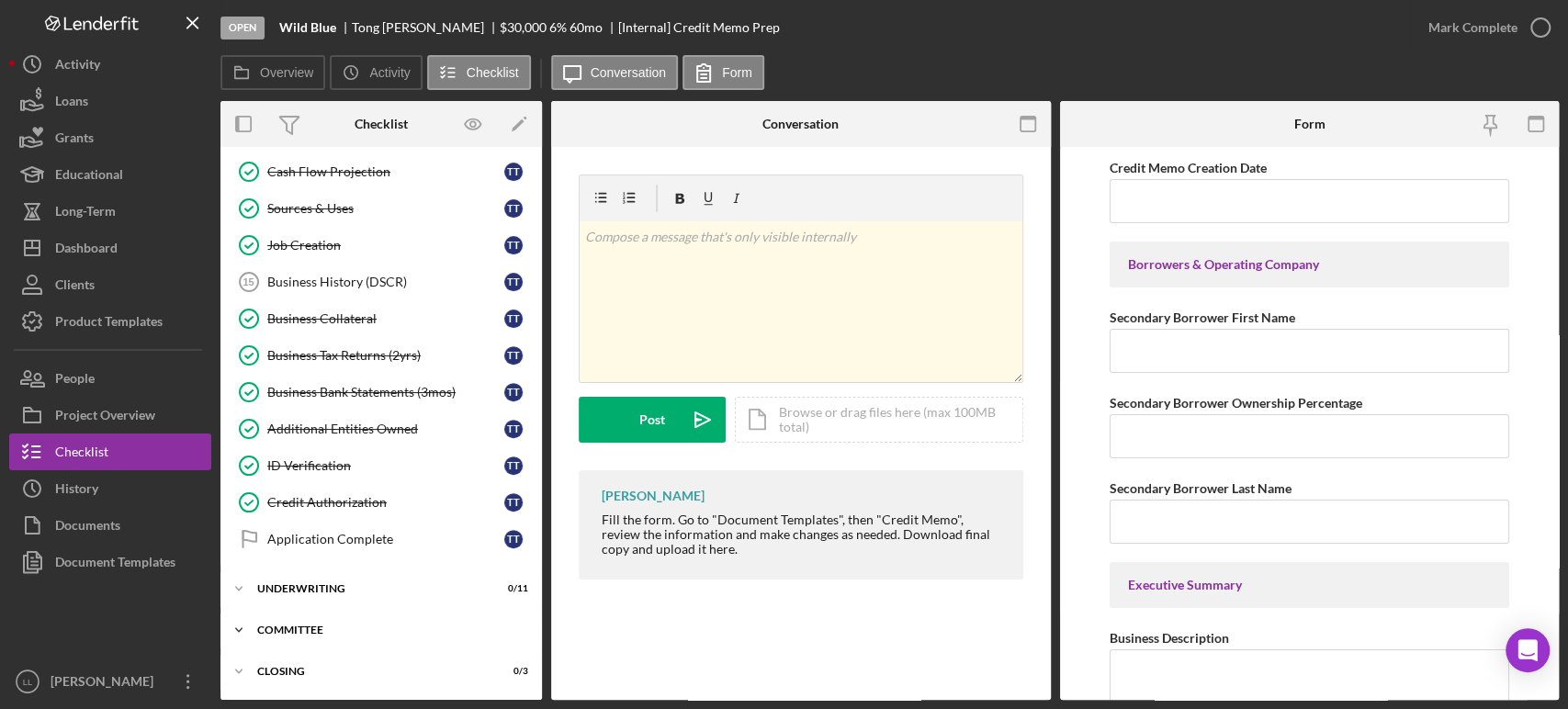
scroll to position [439, 0]
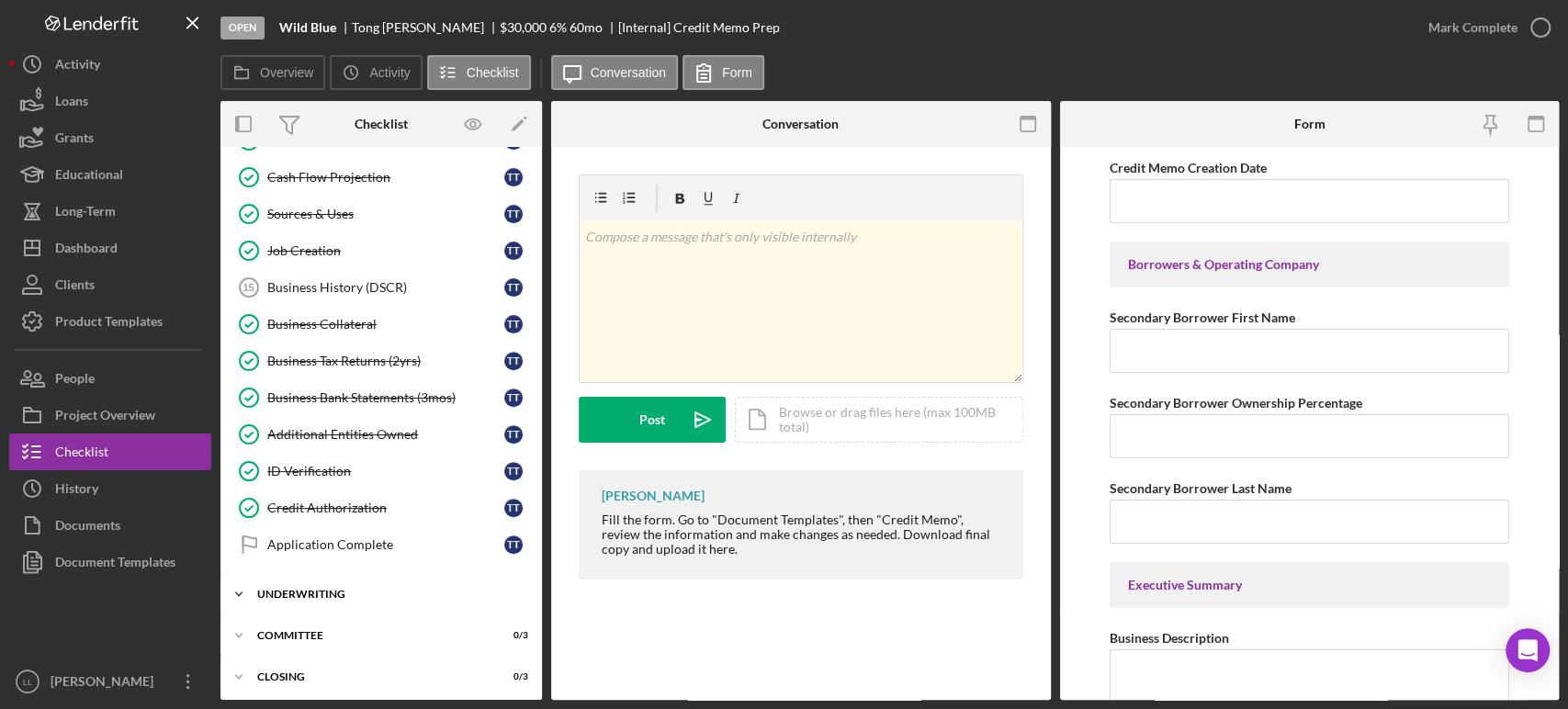
click at [296, 578] on div "Icon/Expander Underwriting 0 / 11" at bounding box center [381, 594] width 321 height 37
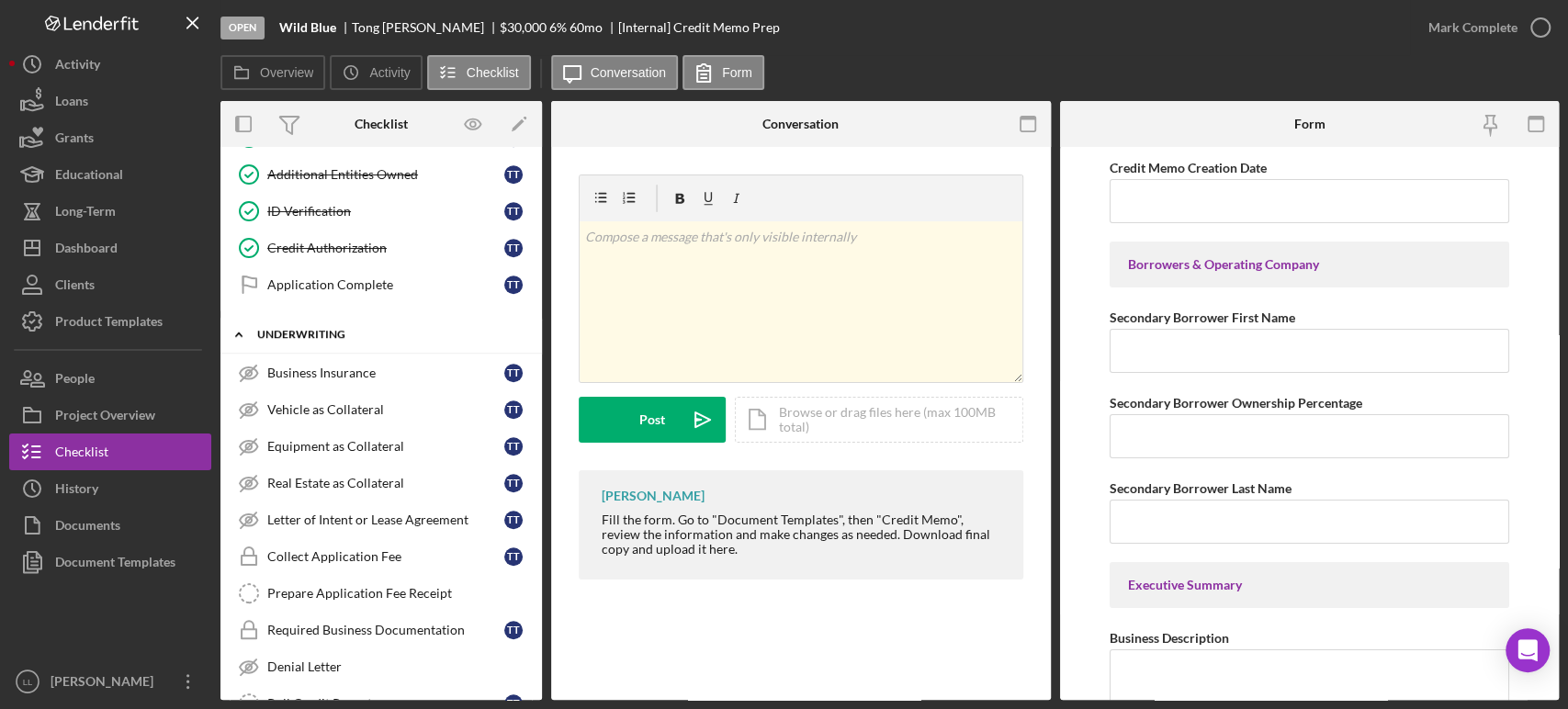
scroll to position [691, 0]
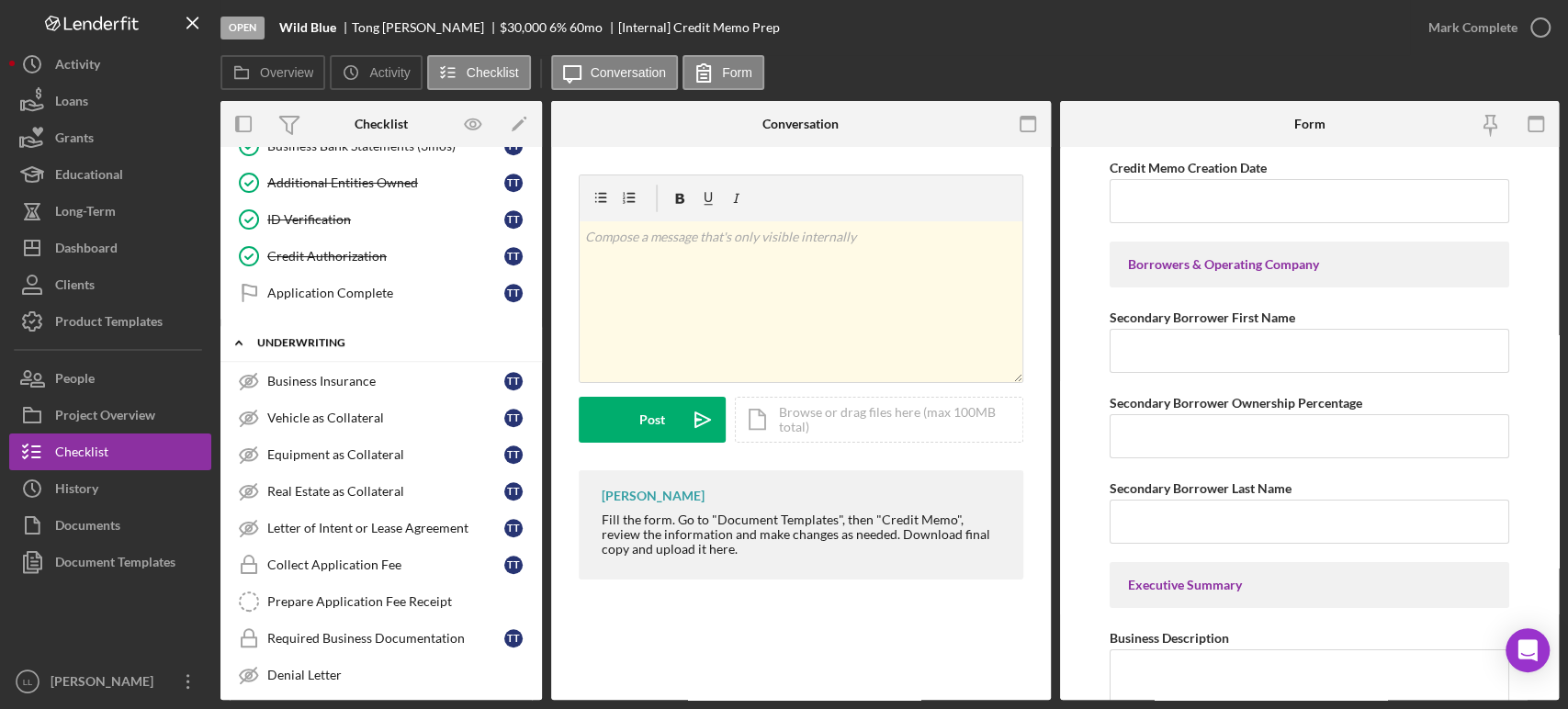
click at [279, 337] on div "Underwriting" at bounding box center [388, 343] width 261 height 11
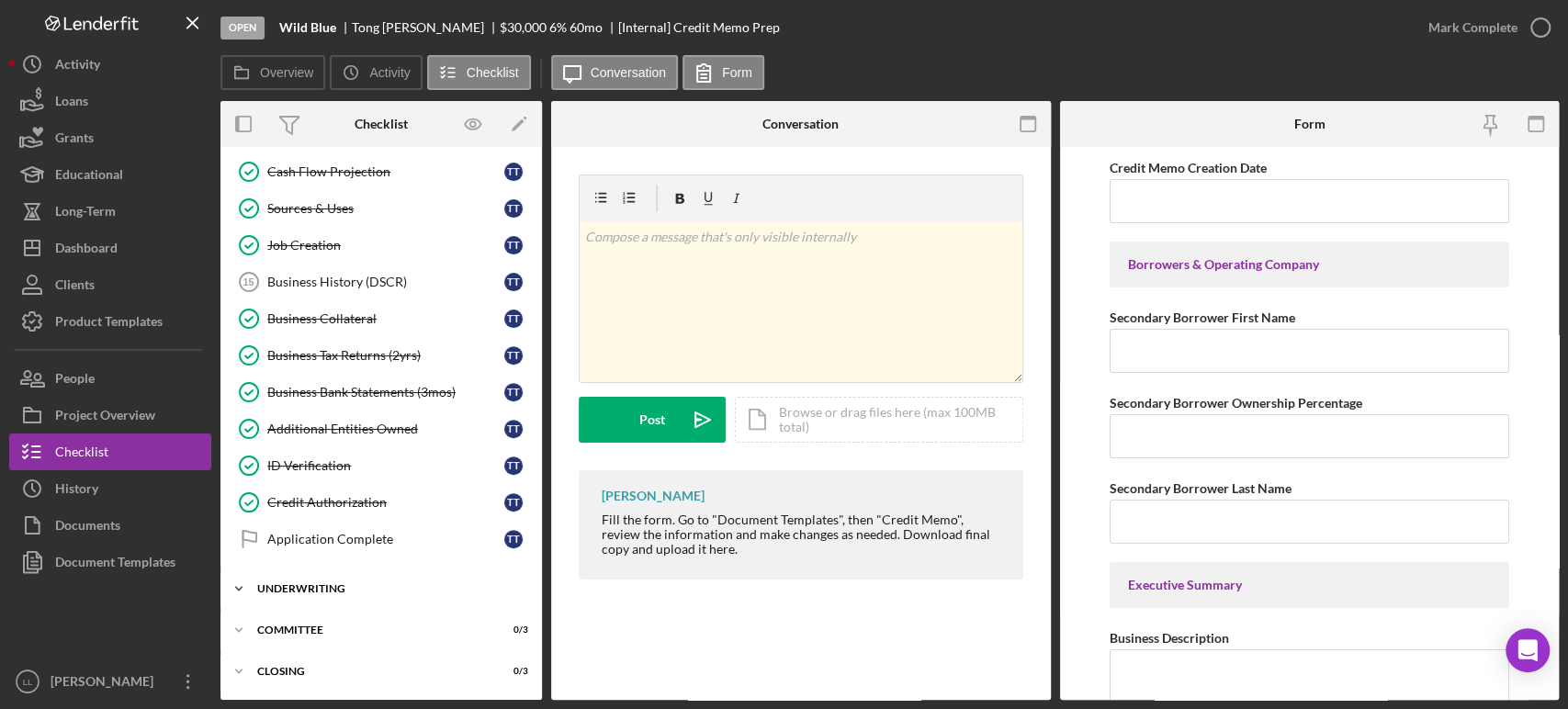
scroll to position [439, 0]
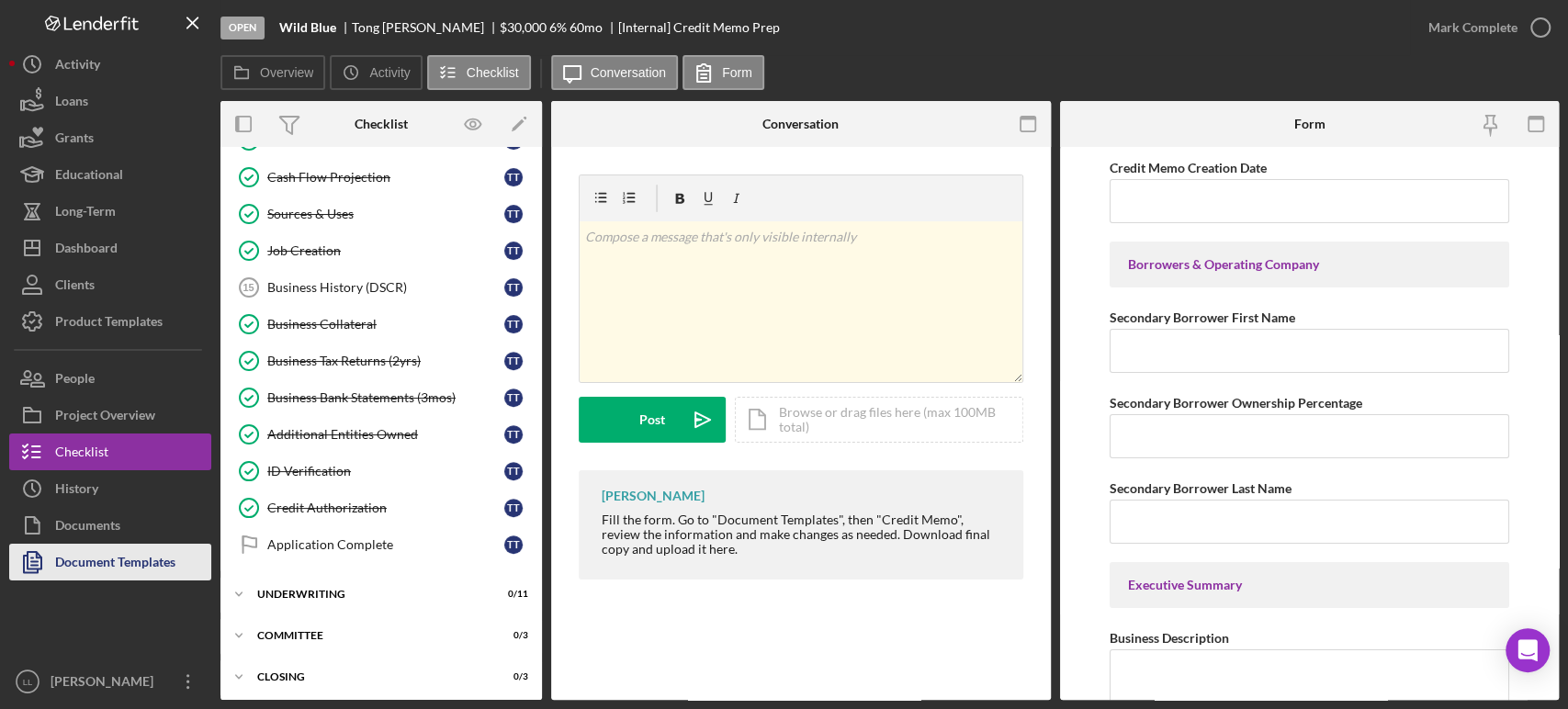
click at [113, 559] on div "Document Templates" at bounding box center [115, 564] width 120 height 41
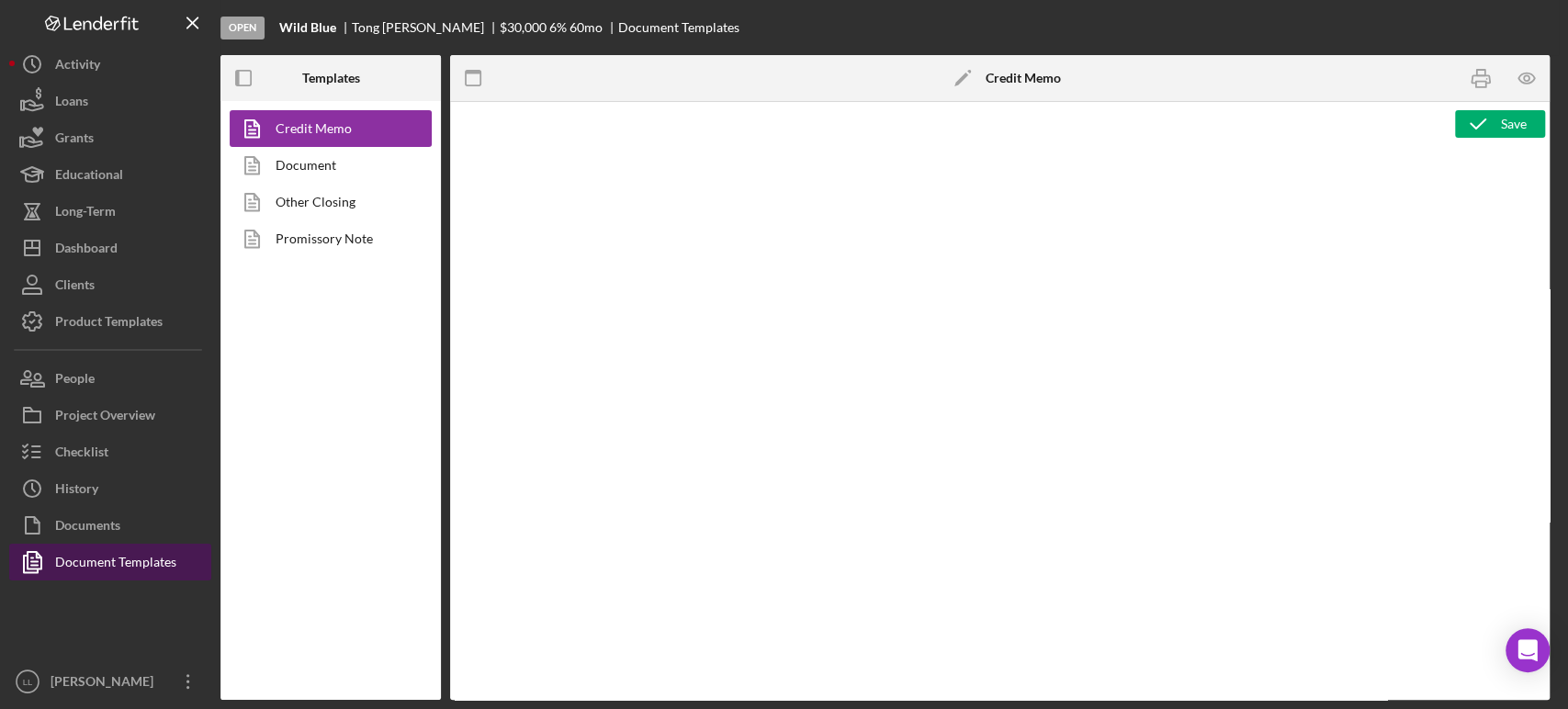
type textarea "<l ipsum="dolors: 8am; cons-adipi: elitse; doei-tempor: incidi; utla-etdo: 25ma…"
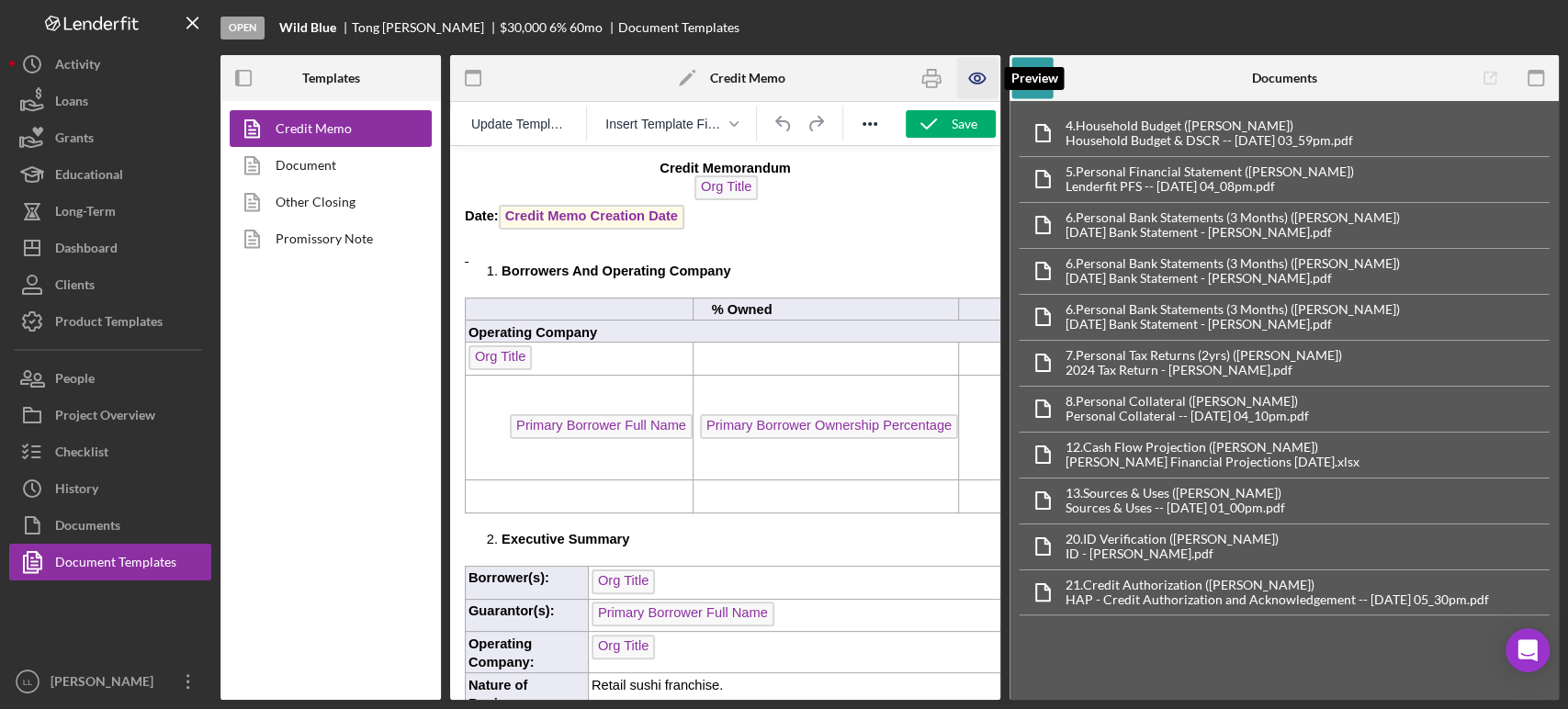
click at [977, 80] on icon "button" at bounding box center [976, 78] width 41 height 41
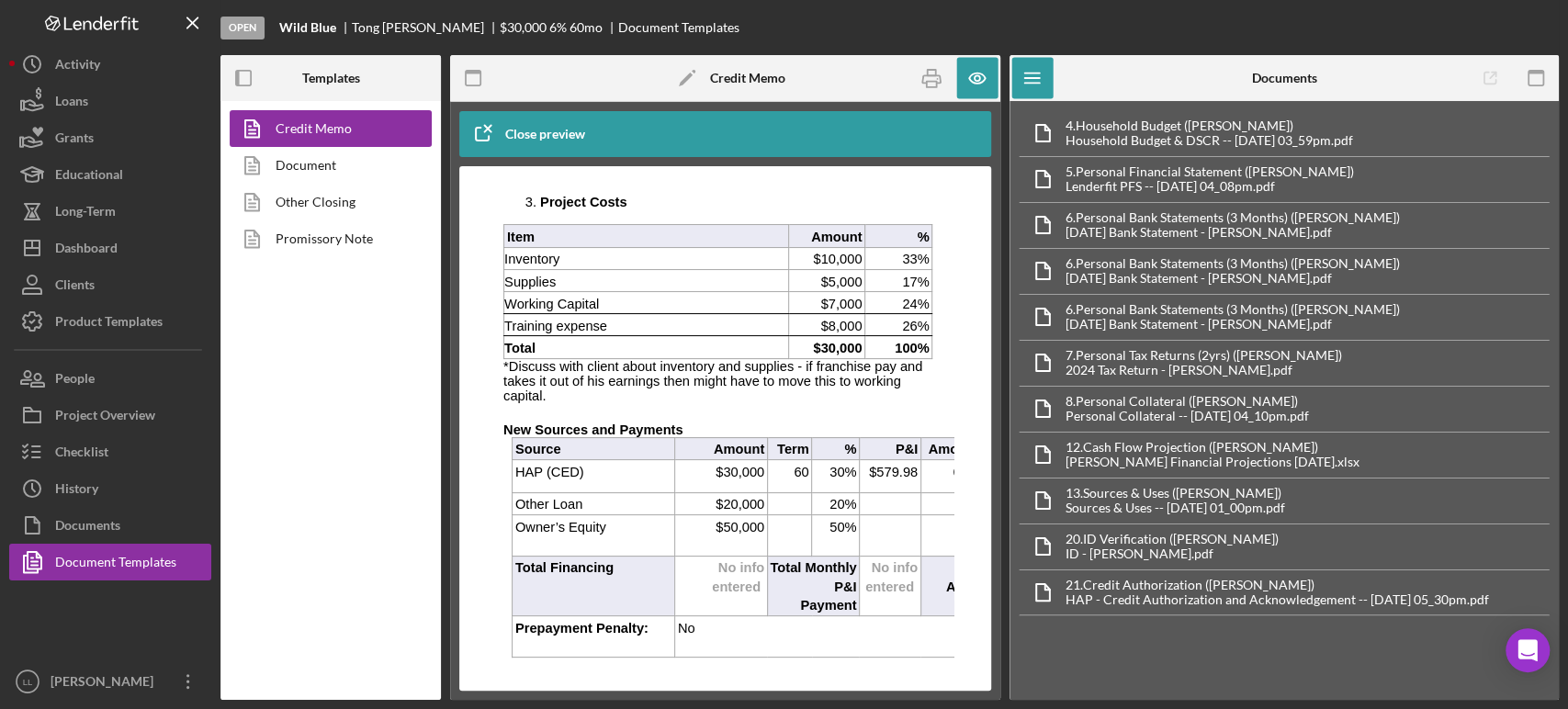
scroll to position [907, 8]
click at [913, 402] on p "*Discuss with client about inventory and supplies - if franchise pay and takes …" at bounding box center [718, 381] width 429 height 44
click at [908, 403] on p "*Discuss with client about inventory and supplies - if franchise pay and takes …" at bounding box center [718, 381] width 429 height 44
click at [973, 74] on icon "button" at bounding box center [976, 78] width 41 height 41
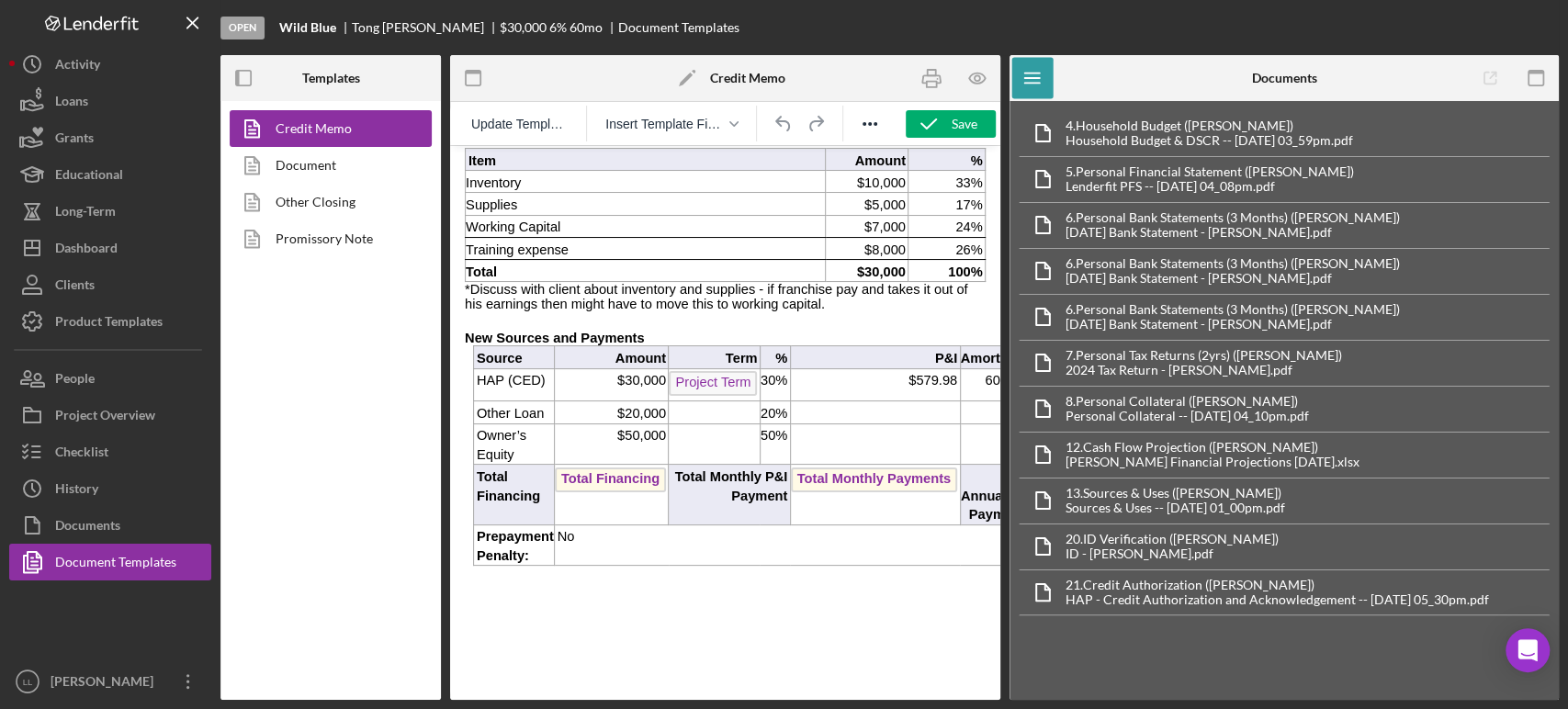
scroll to position [954, 0]
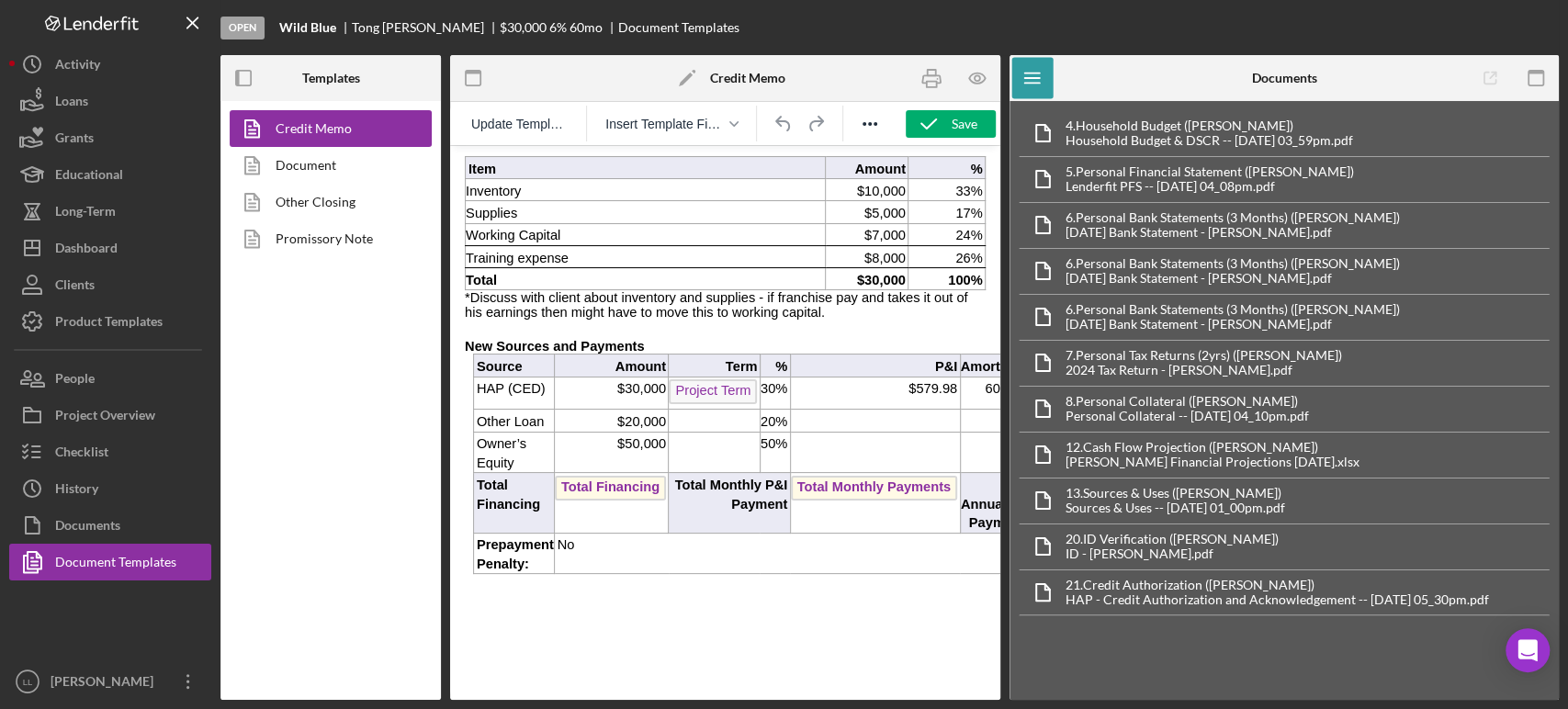
click at [786, 319] on p "*Discuss with client about inventory and supplies - if franchise pay and takes …" at bounding box center [725, 304] width 521 height 30
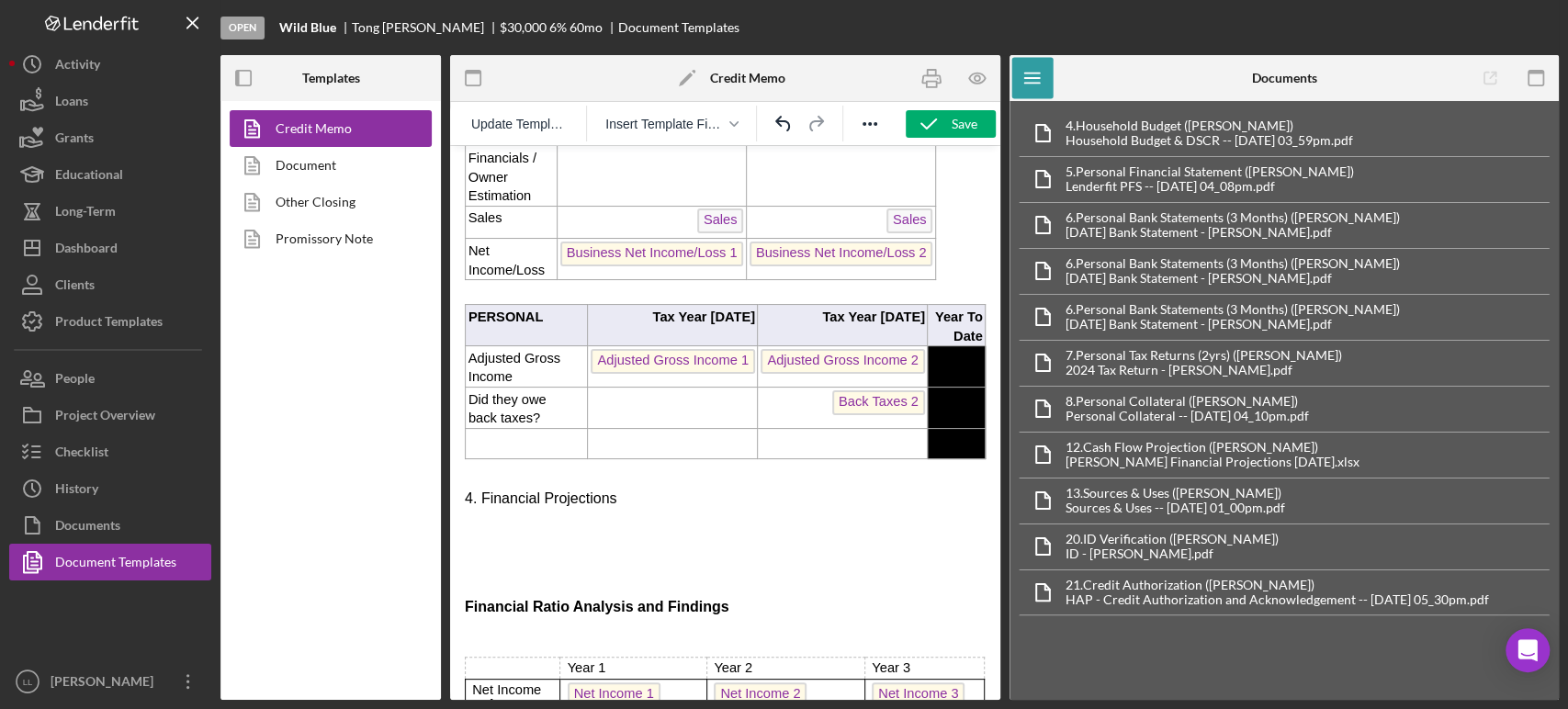
scroll to position [1797, 0]
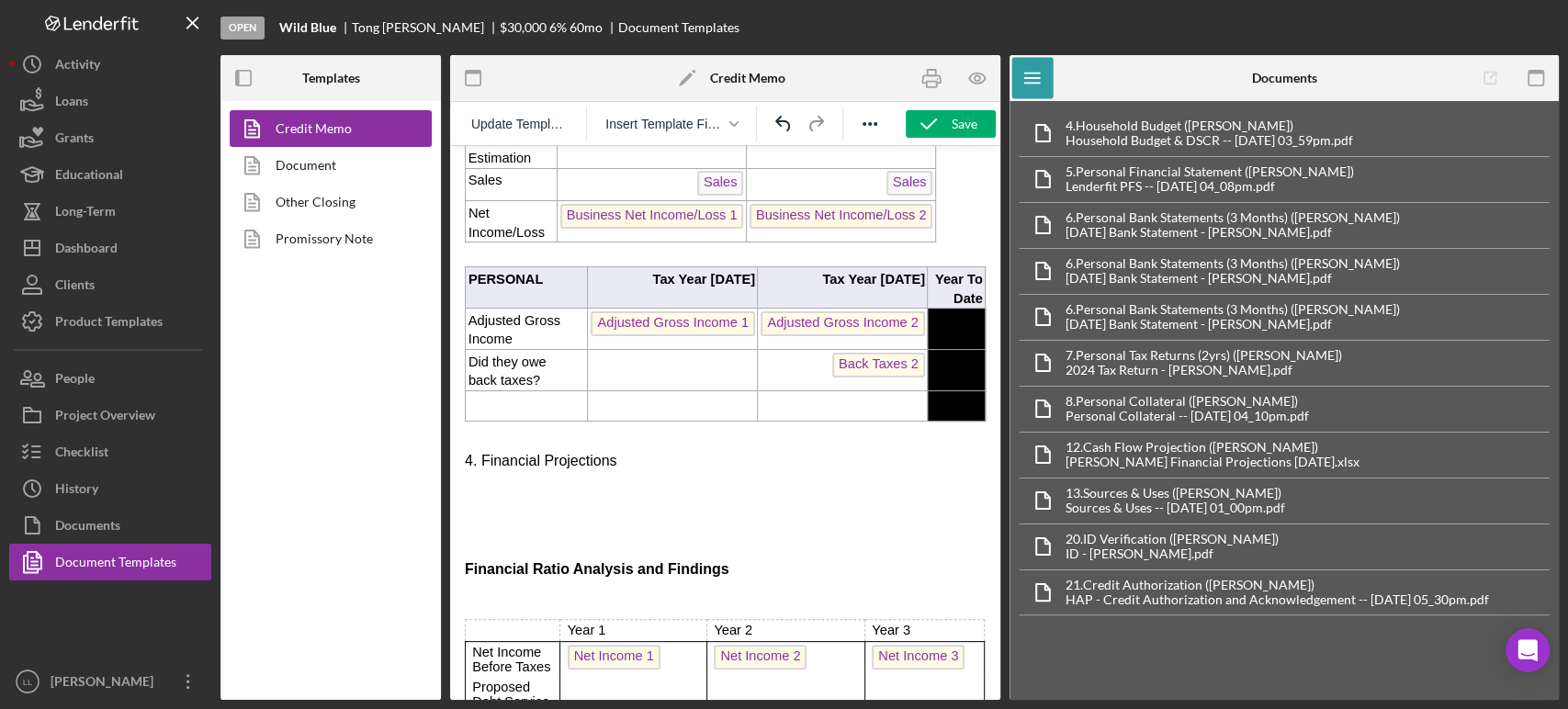
click at [760, 544] on p "Rich Text Area. Press ALT-0 for help." at bounding box center [725, 537] width 521 height 14
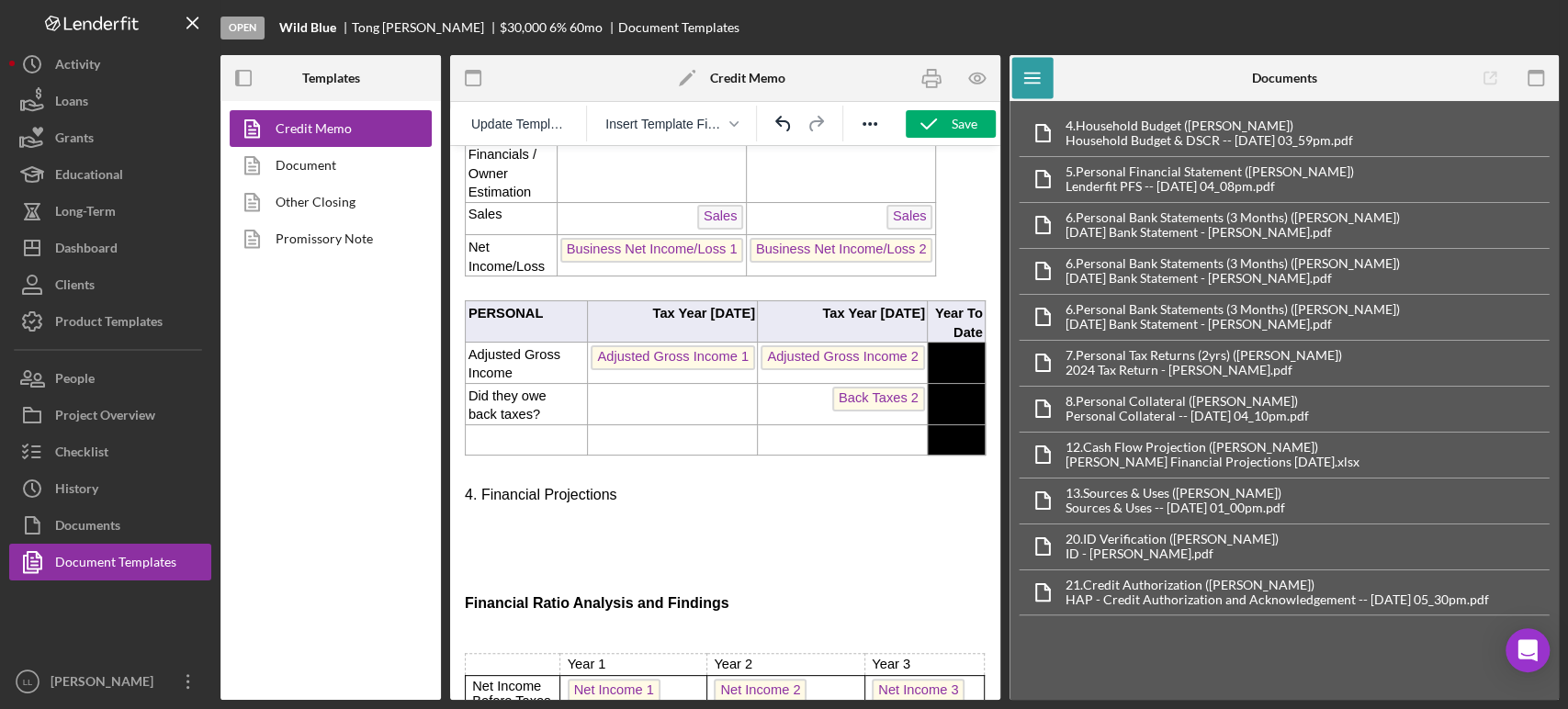
scroll to position [1761, 0]
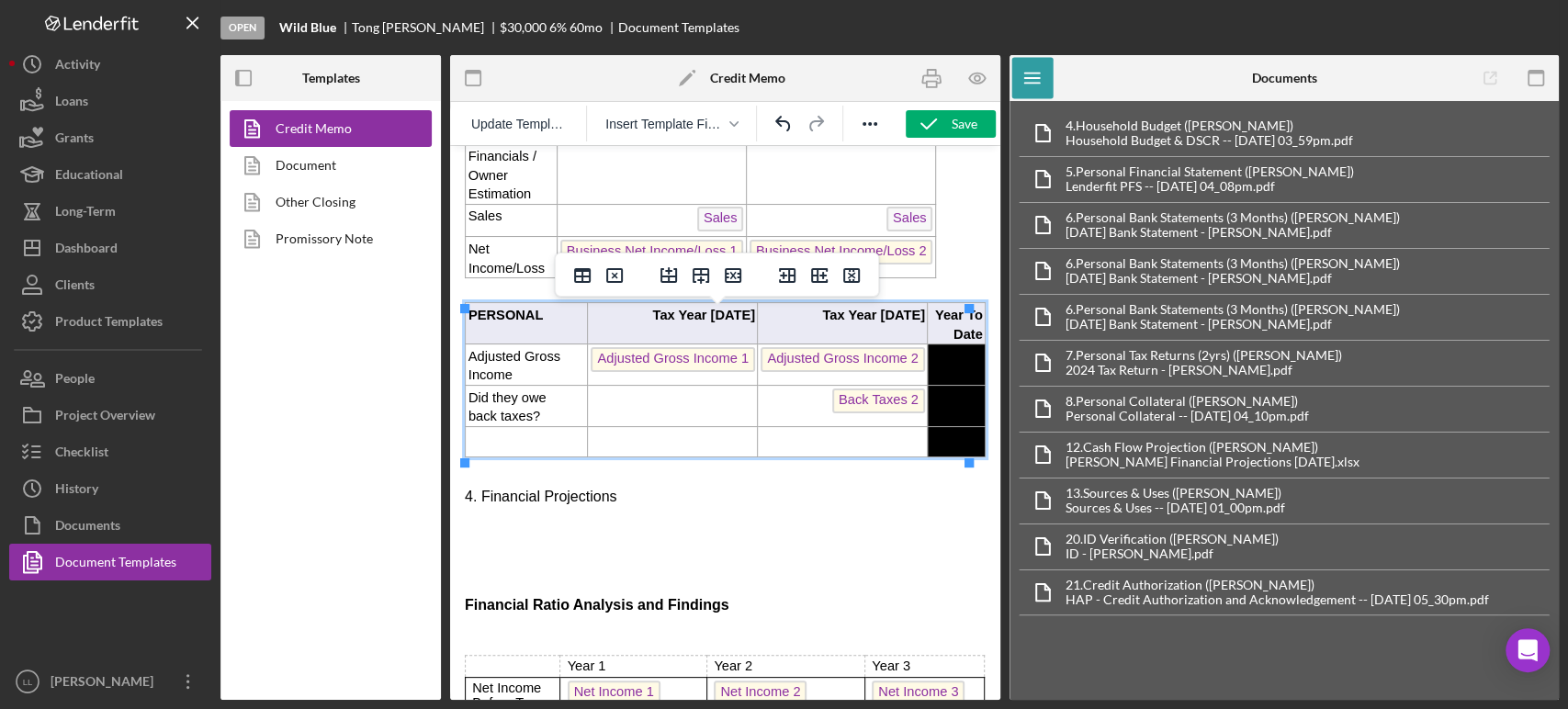
click at [953, 332] on span "Year To Date" at bounding box center [959, 325] width 48 height 34
click at [747, 536] on p "Rich Text Area. Press ALT-0 for help." at bounding box center [725, 529] width 521 height 14
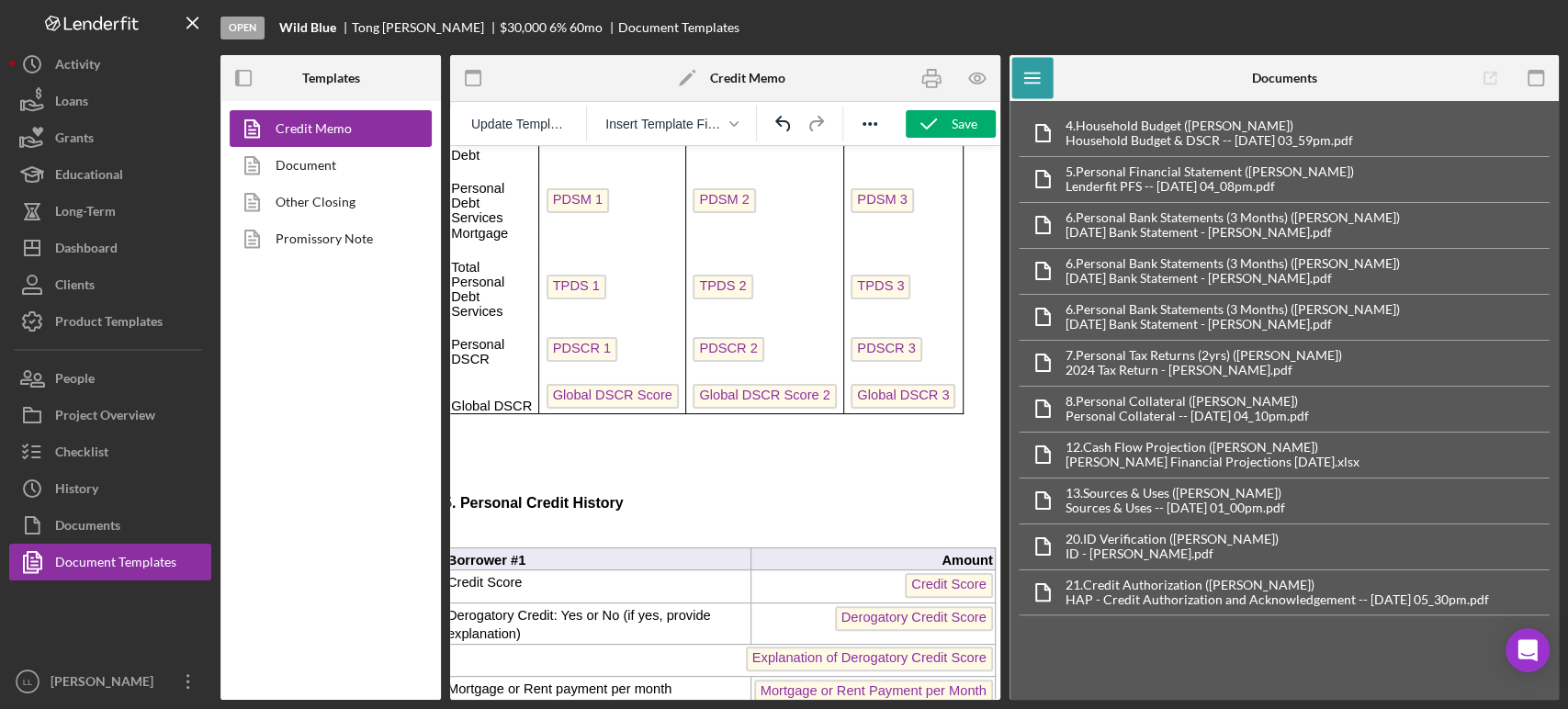
scroll to position [2526, 0]
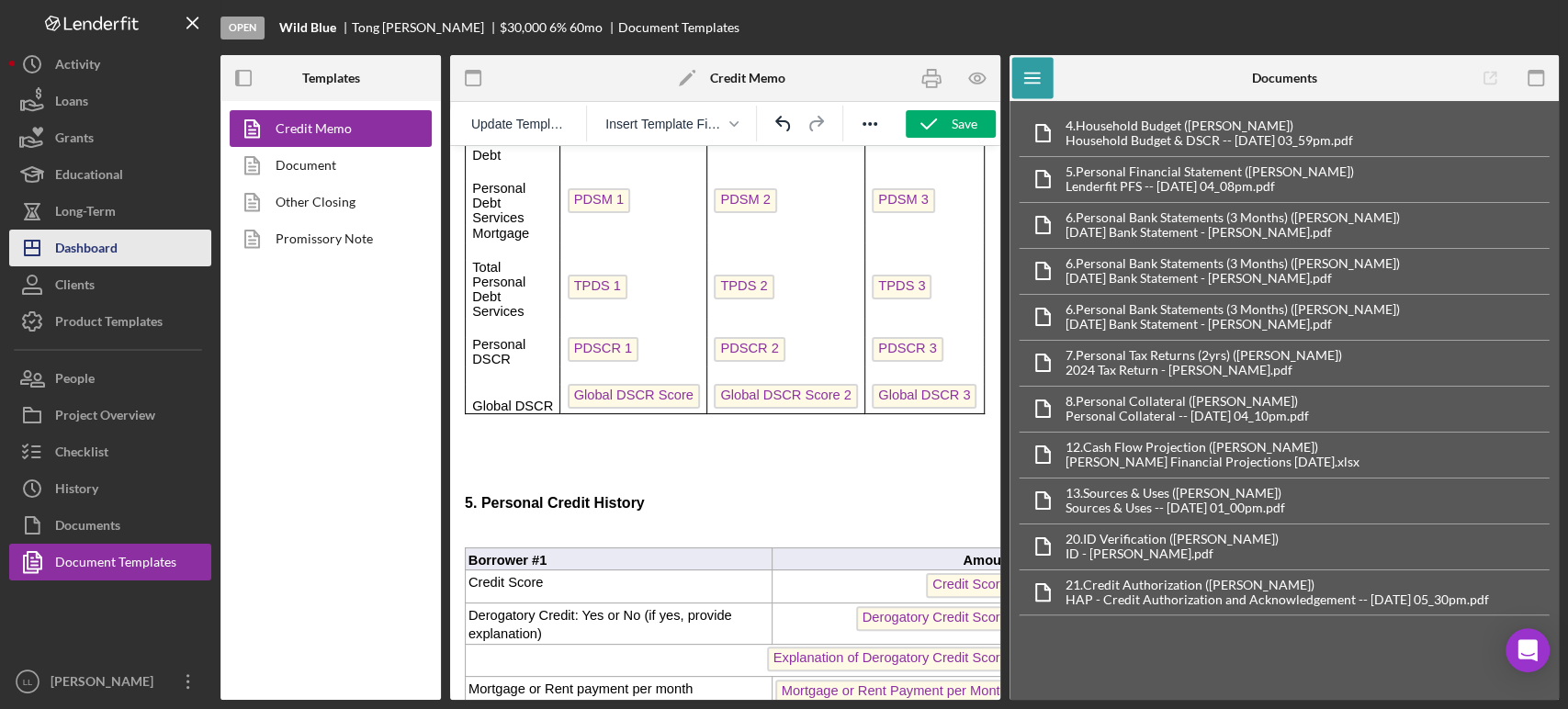
click at [104, 262] on div "Dashboard" at bounding box center [86, 250] width 62 height 41
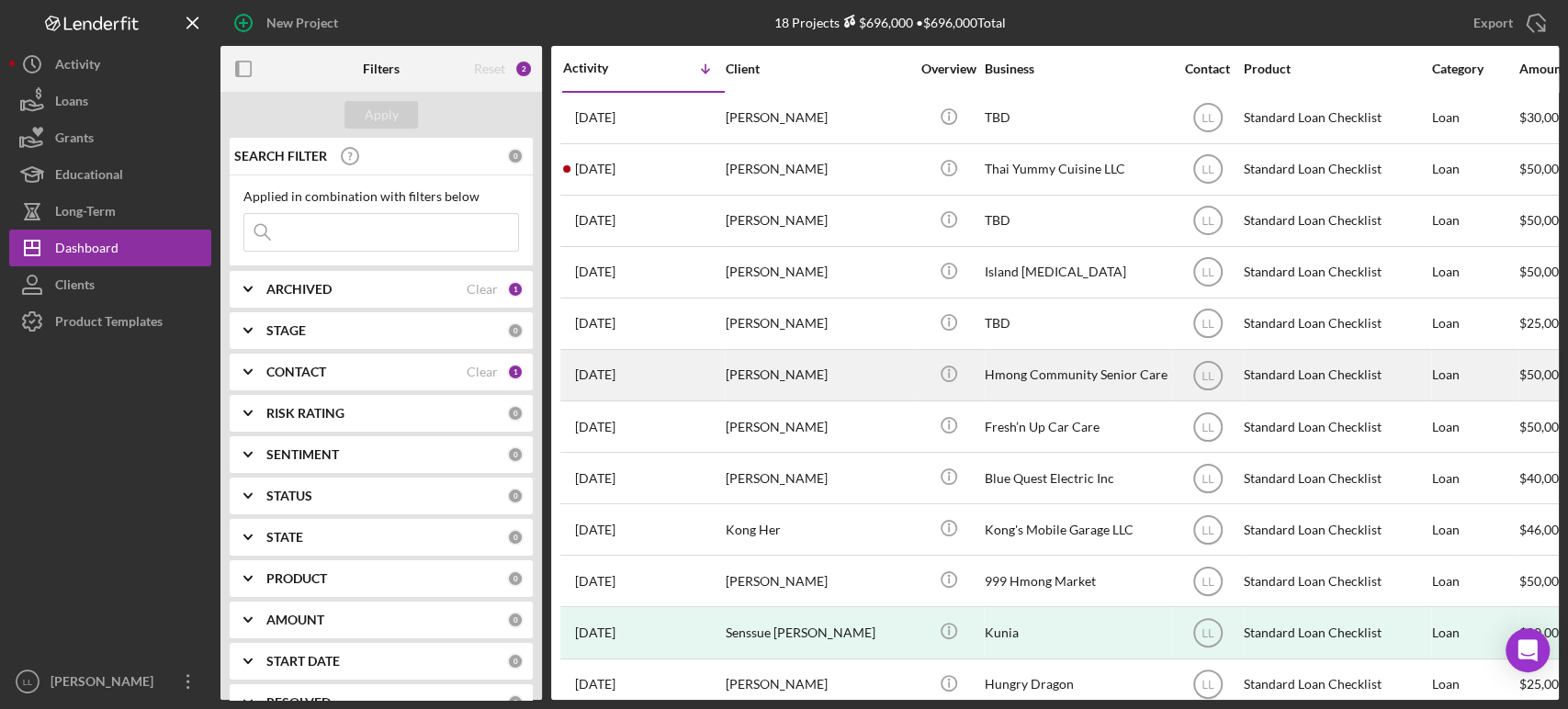
scroll to position [336, 0]
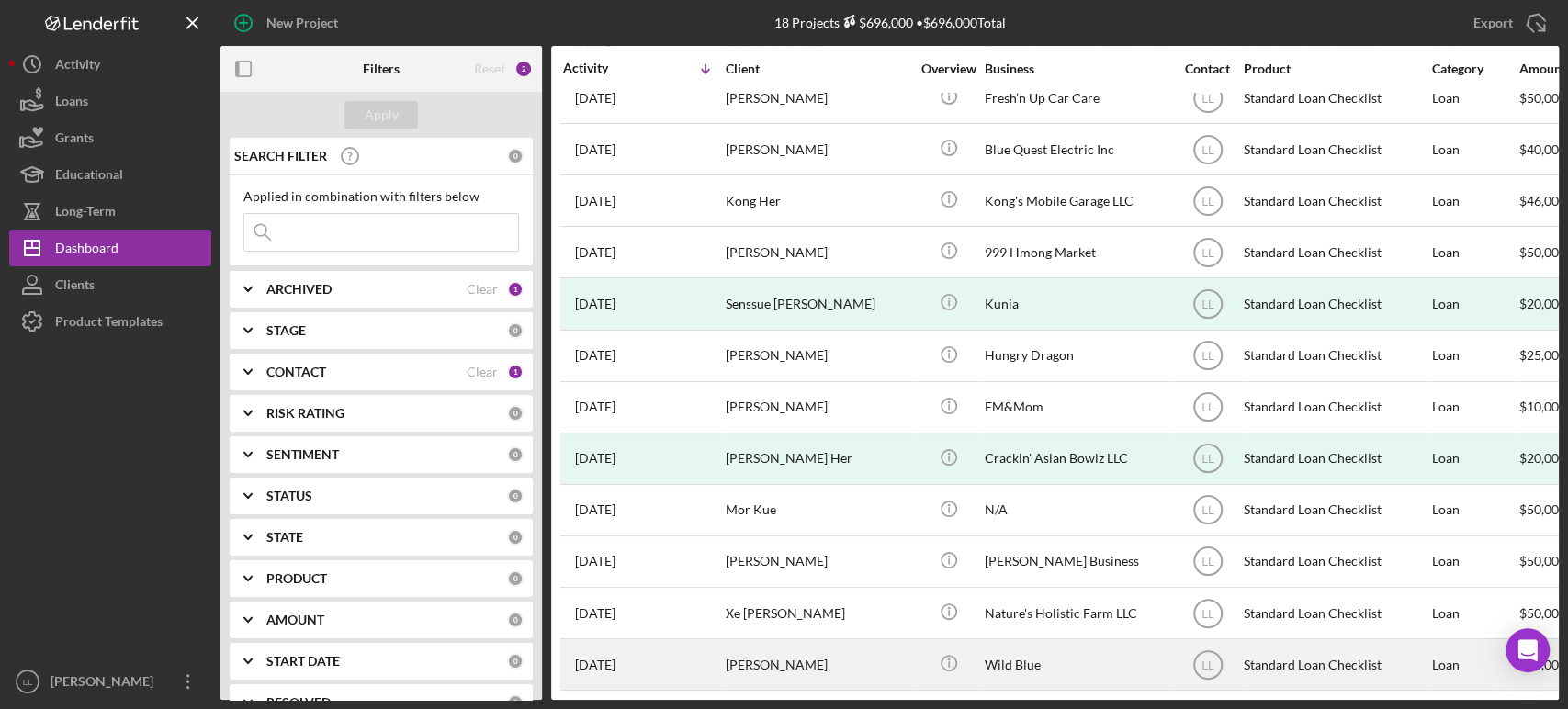
click at [693, 642] on div "[DATE] [PERSON_NAME]" at bounding box center [643, 664] width 161 height 49
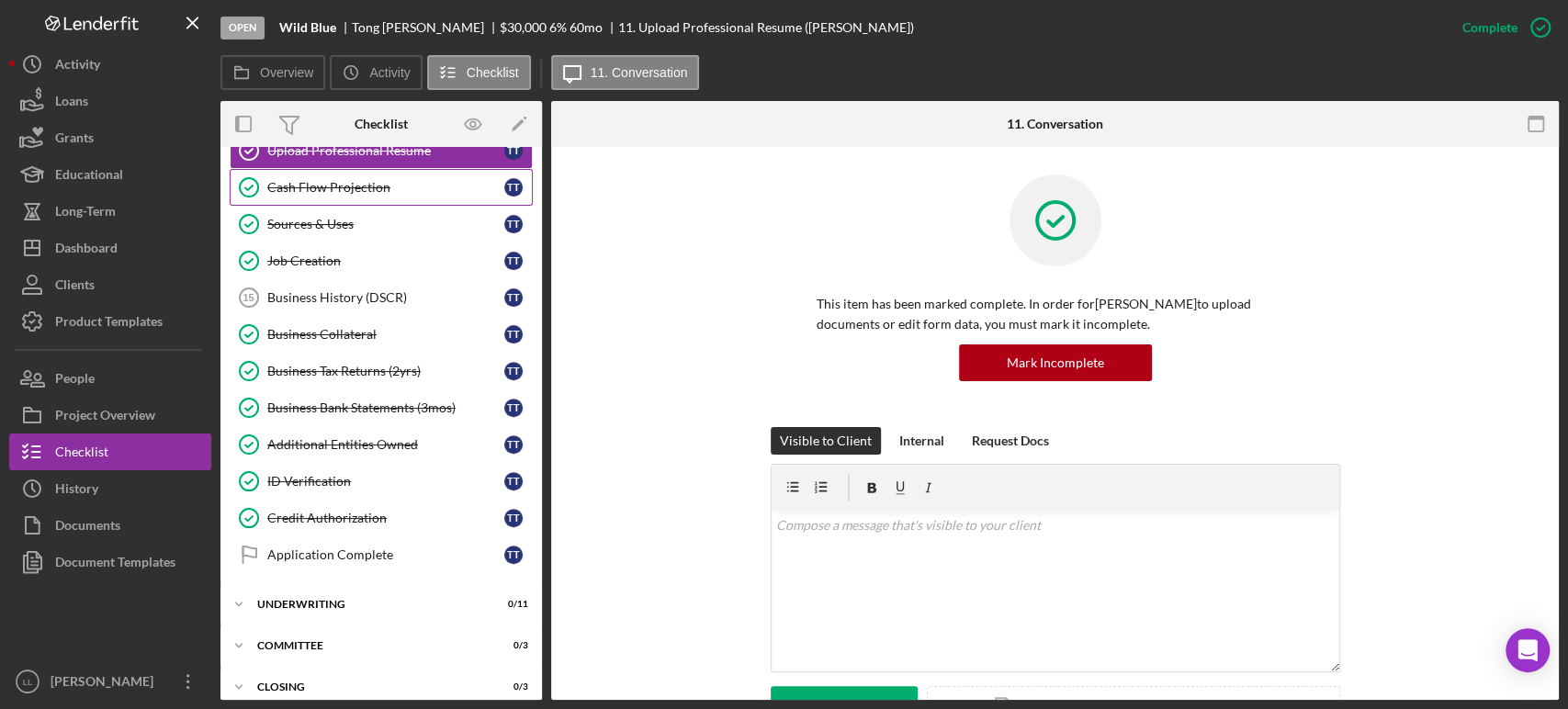
scroll to position [439, 0]
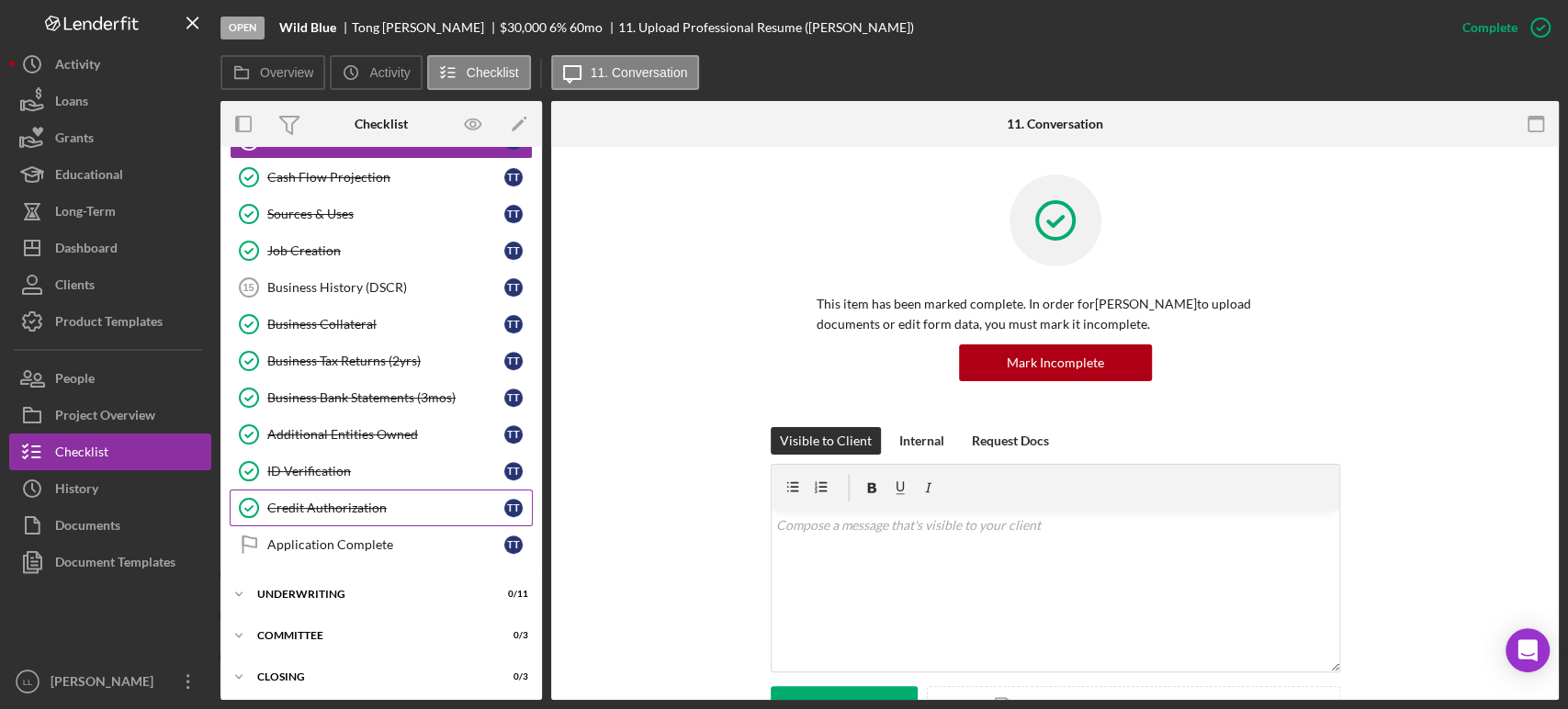
click at [352, 513] on link "Credit Authorization Credit Authorization T T" at bounding box center [382, 508] width 303 height 37
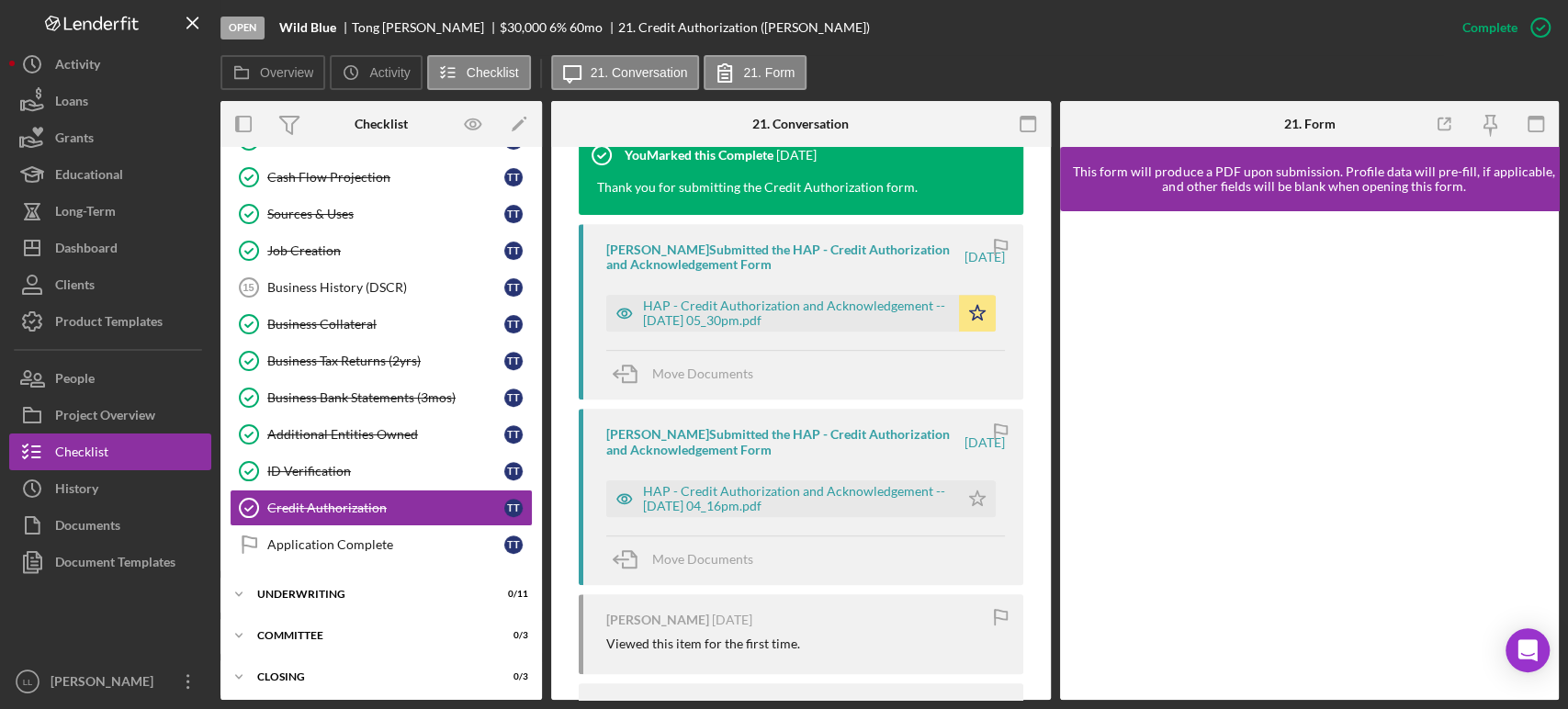
scroll to position [647, 0]
click at [755, 309] on div "HAP - Credit Authorization and Acknowledgement -- [DATE] 05_30pm.pdf" at bounding box center [796, 314] width 307 height 30
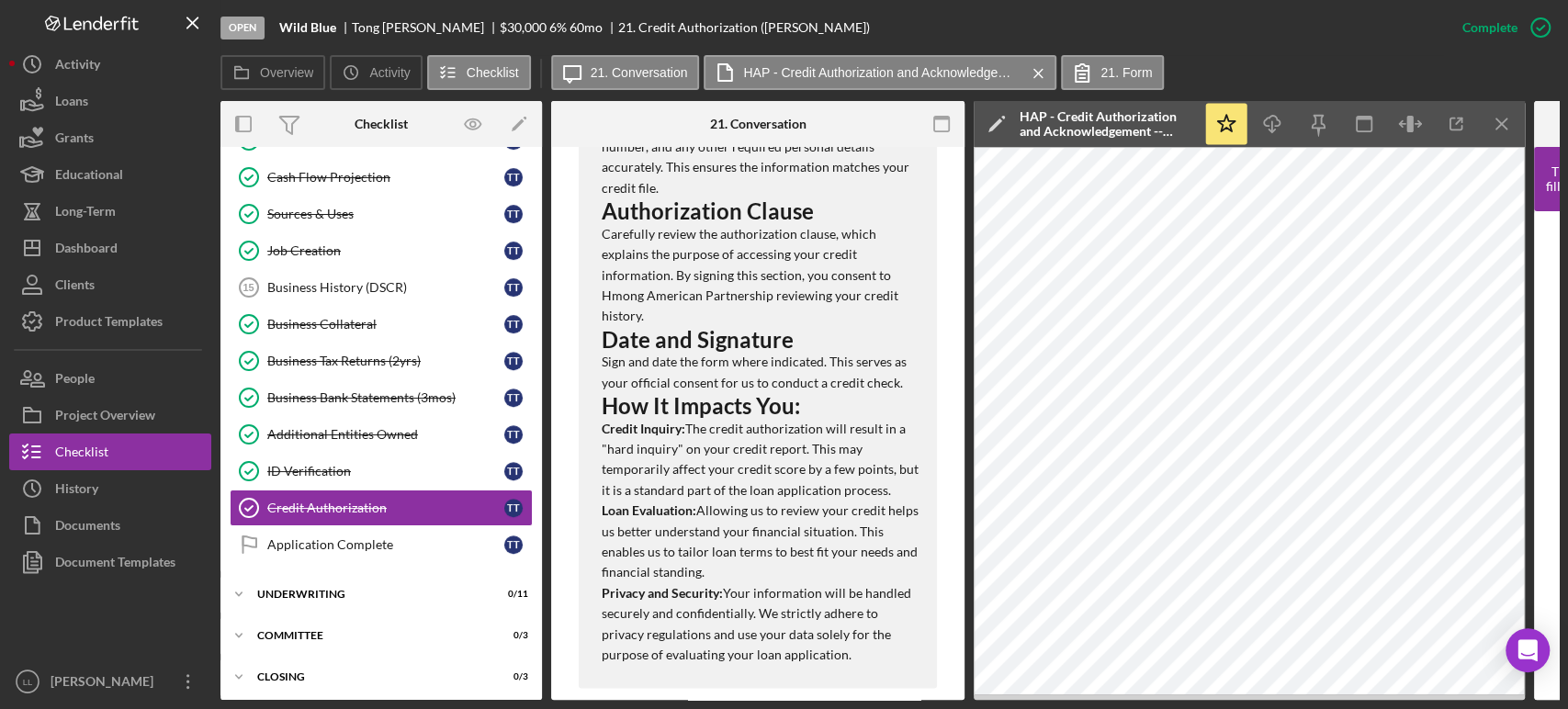
scroll to position [1462, 0]
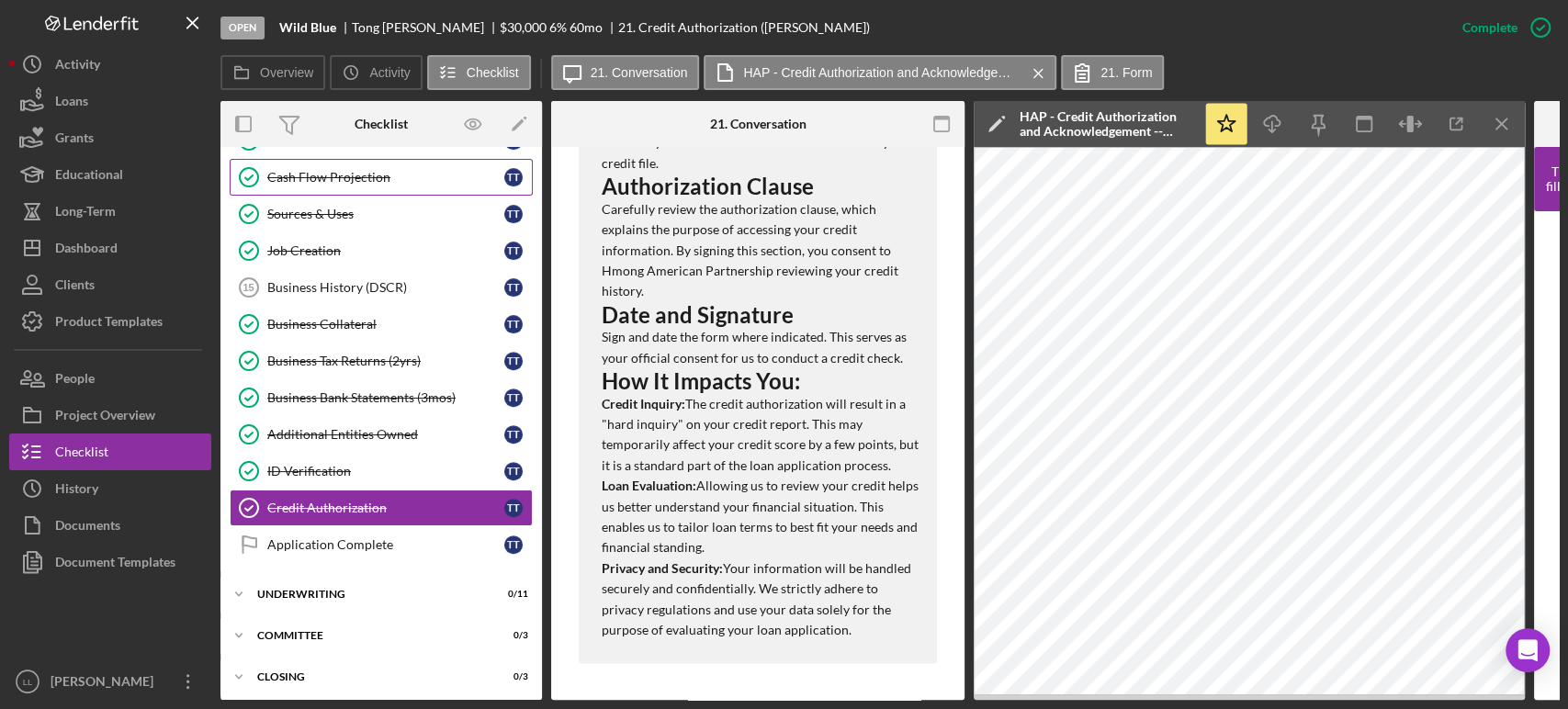
click at [361, 177] on div "Cash Flow Projection" at bounding box center [385, 177] width 237 height 14
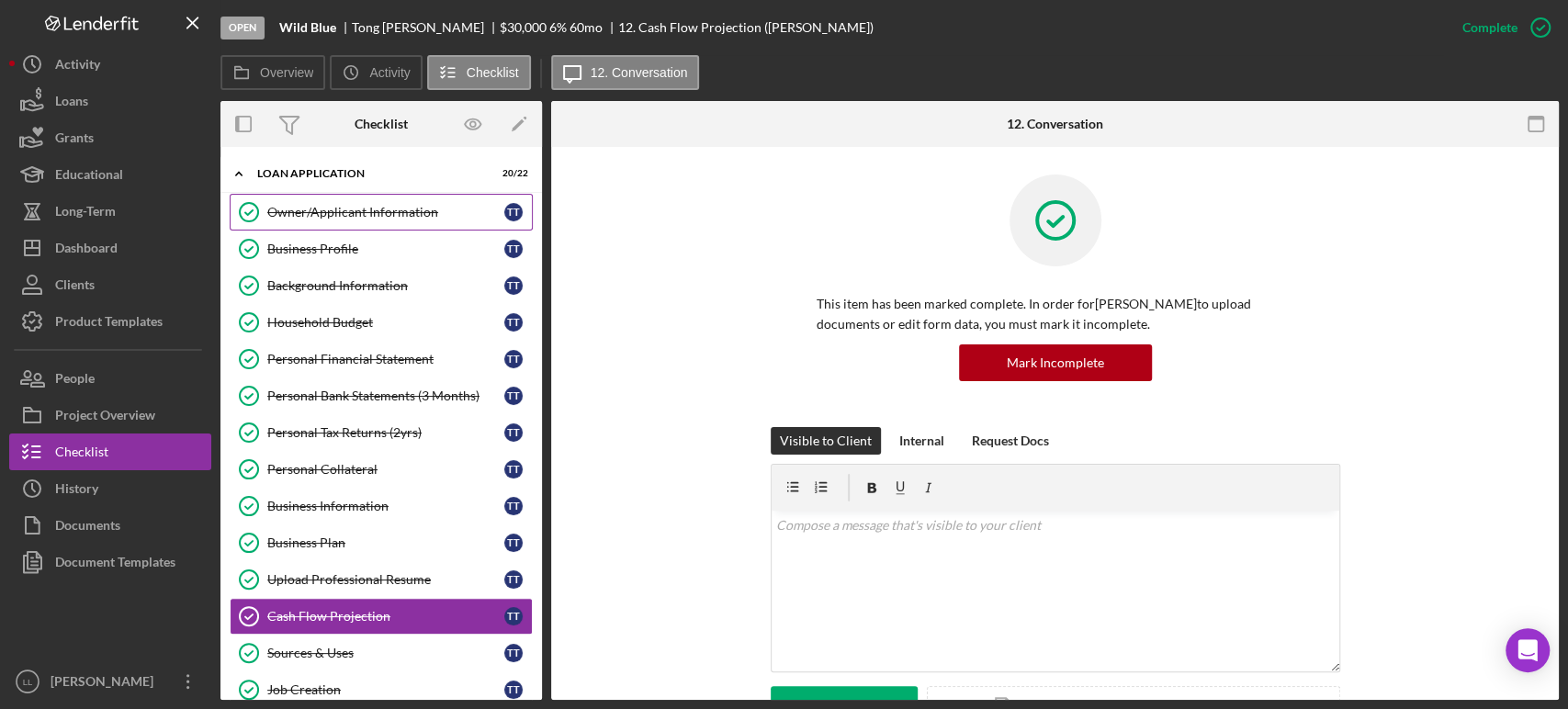
click at [380, 214] on div "Owner/Applicant Information" at bounding box center [385, 212] width 237 height 14
